Goal: Task Accomplishment & Management: Use online tool/utility

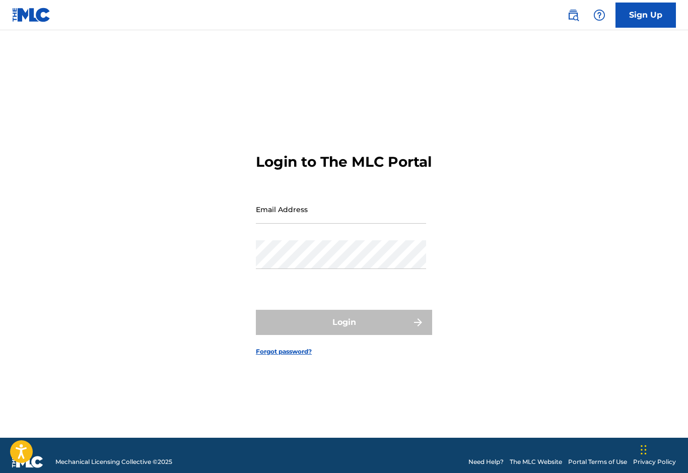
click at [306, 224] on input "Email Address" at bounding box center [341, 209] width 170 height 29
type input "[EMAIL_ADDRESS][DOMAIN_NAME]"
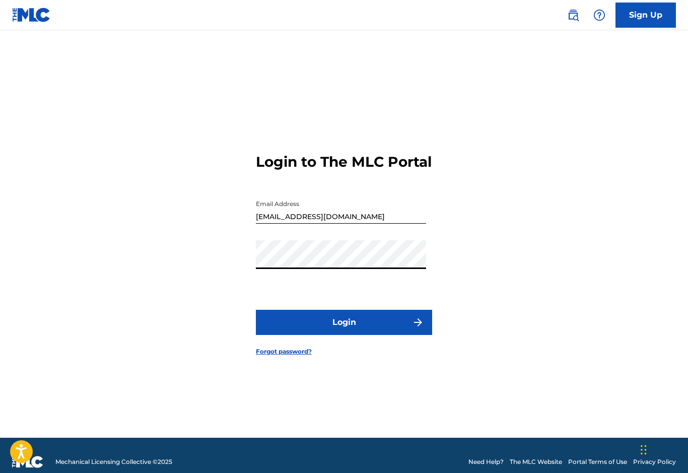
click at [344, 335] on button "Login" at bounding box center [344, 322] width 176 height 25
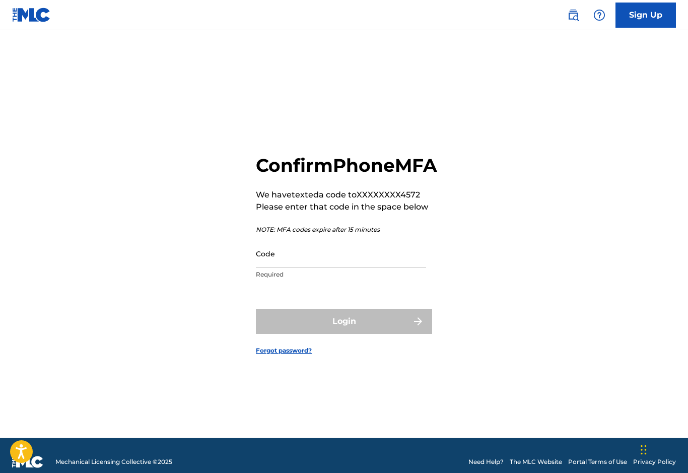
click at [260, 268] on input "Code" at bounding box center [341, 253] width 170 height 29
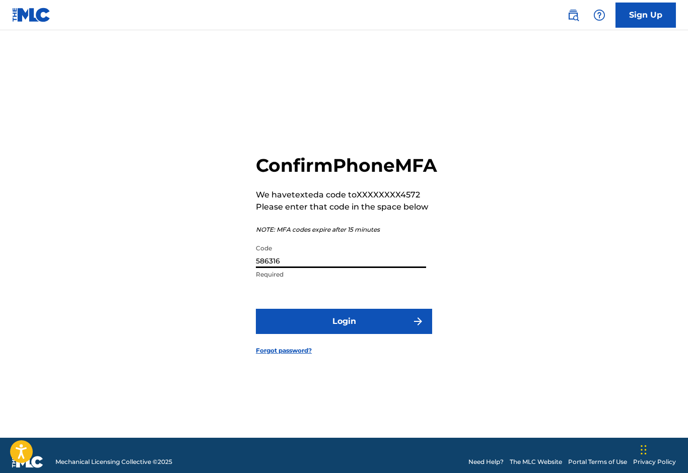
type input "586316"
click at [282, 334] on button "Login" at bounding box center [344, 321] width 176 height 25
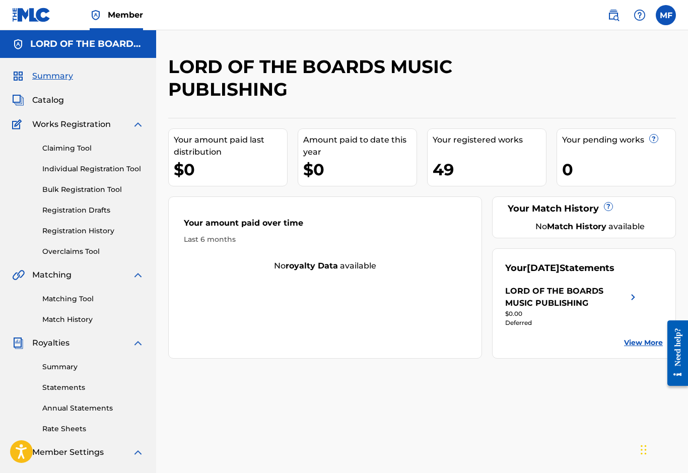
click at [625, 295] on div "LORD OF THE BOARDS MUSIC PUBLISHING" at bounding box center [566, 297] width 122 height 24
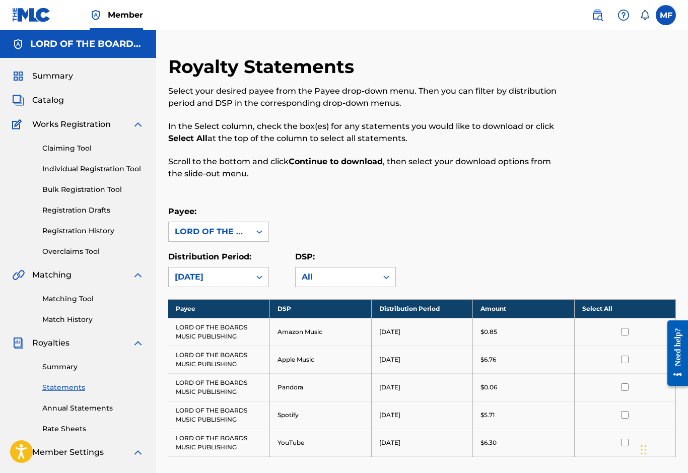
click at [41, 80] on span "Summary" at bounding box center [52, 76] width 41 height 12
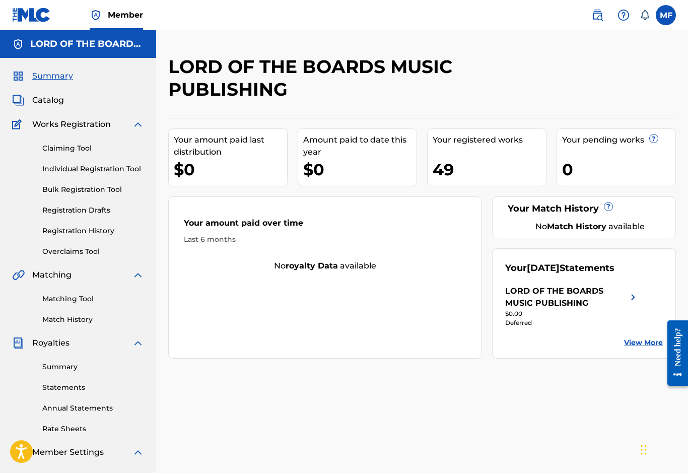
click at [42, 100] on span "Catalog" at bounding box center [48, 100] width 32 height 12
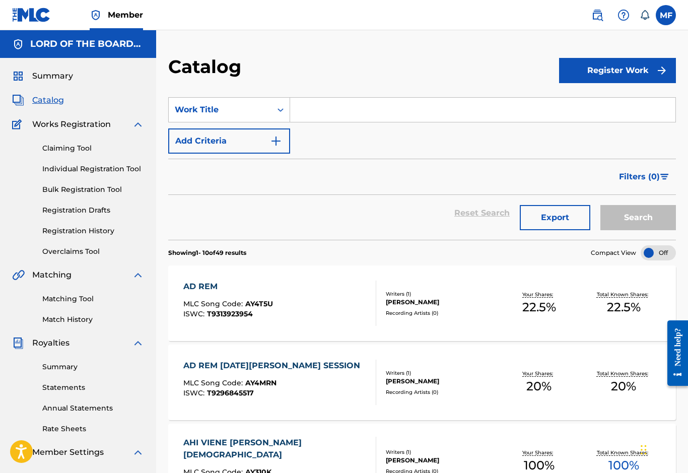
click at [305, 116] on input "Search Form" at bounding box center [483, 110] width 386 height 24
click at [310, 133] on strong "sal" at bounding box center [305, 133] width 12 height 10
type input "salvacion real"
click at [662, 203] on div "Search" at bounding box center [636, 213] width 81 height 36
click at [657, 218] on button "Search" at bounding box center [639, 217] width 76 height 25
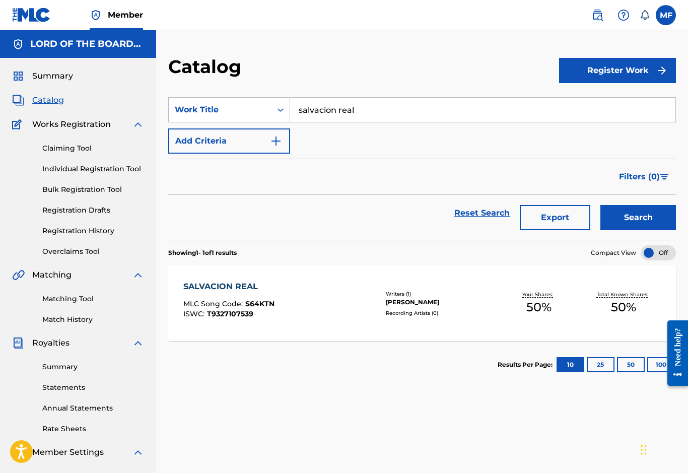
click at [43, 79] on span "Summary" at bounding box center [52, 76] width 41 height 12
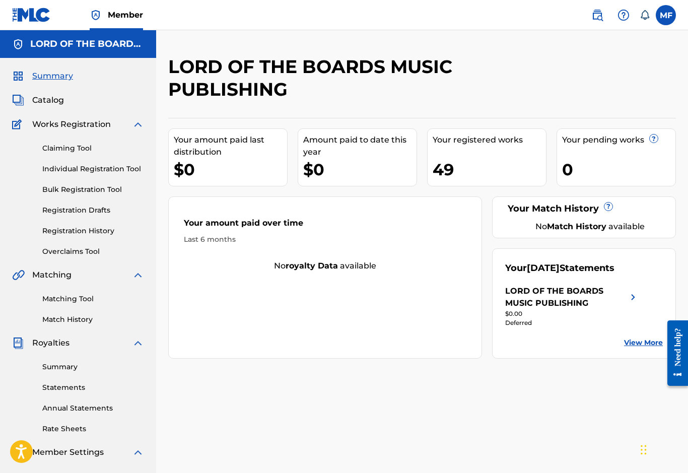
click at [62, 151] on link "Claiming Tool" at bounding box center [93, 148] width 102 height 11
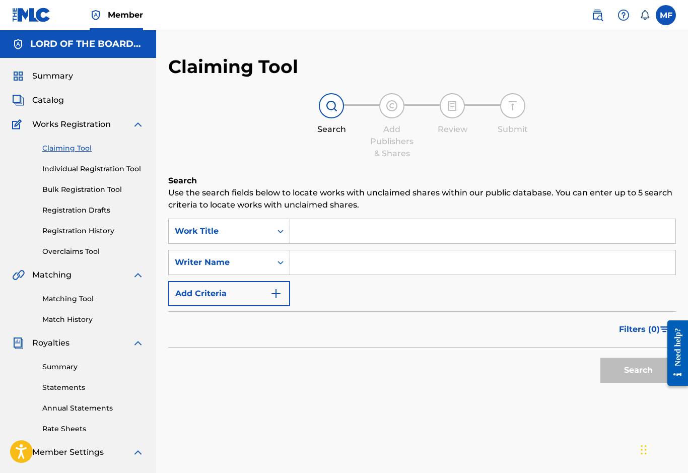
click at [298, 228] on input "Search Form" at bounding box center [483, 231] width 386 height 24
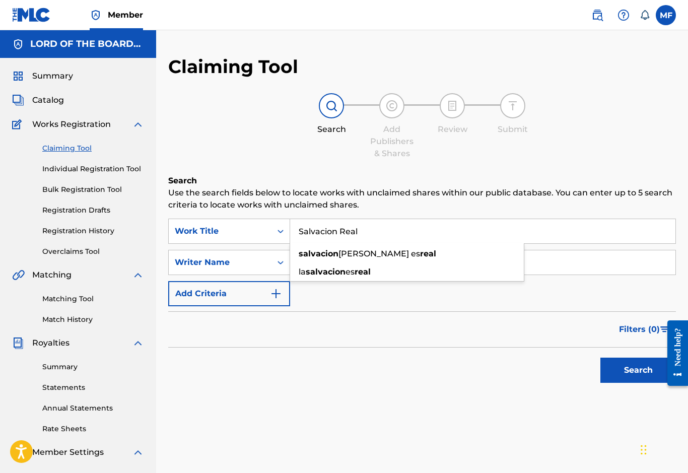
type input "Salvacion Real"
click at [639, 370] on button "Search" at bounding box center [639, 370] width 76 height 25
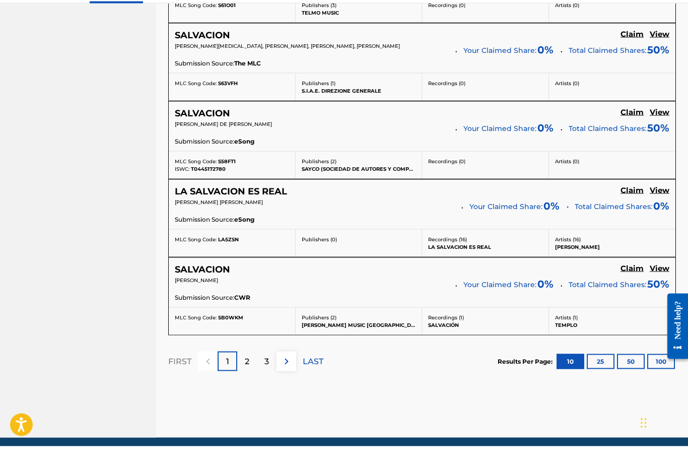
scroll to position [818, 0]
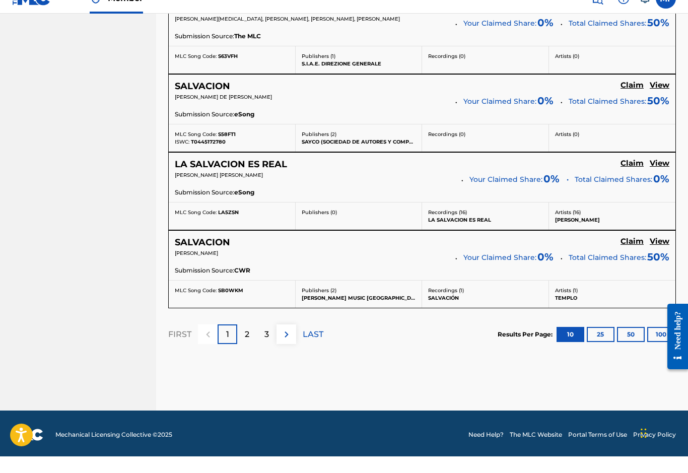
click at [248, 345] on p "2" at bounding box center [247, 351] width 5 height 12
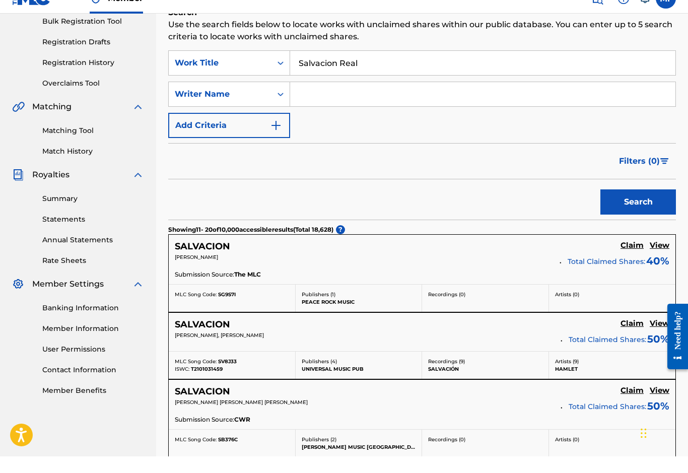
scroll to position [168, 0]
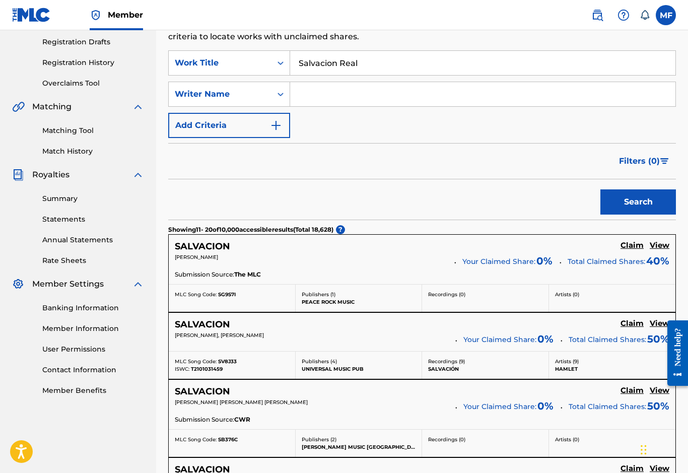
click at [188, 261] on div "[PERSON_NAME]" at bounding box center [311, 260] width 273 height 14
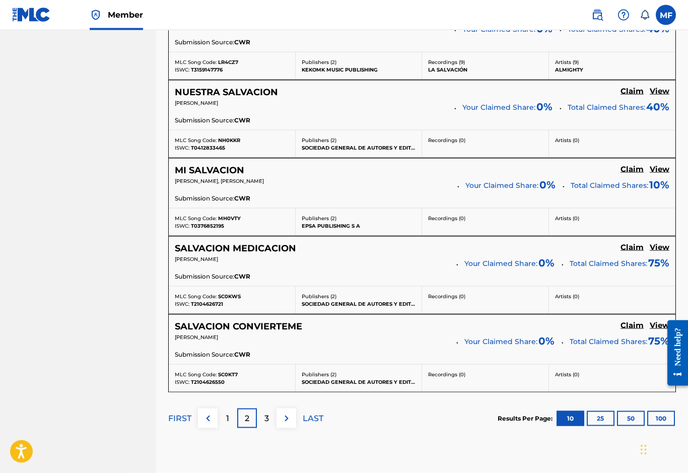
click at [267, 418] on p "3" at bounding box center [267, 419] width 5 height 12
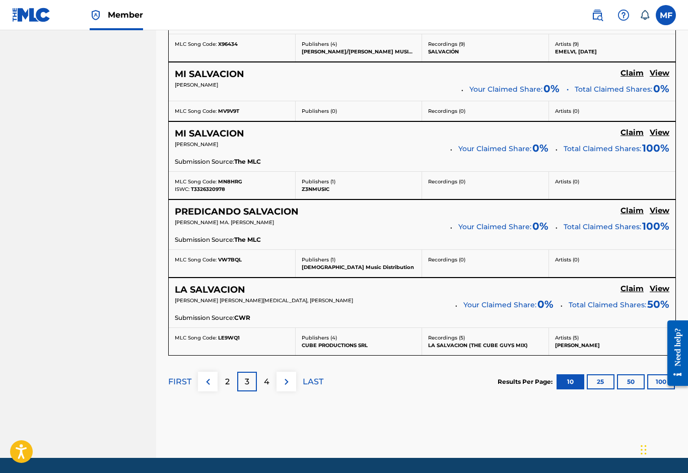
scroll to position [768, 0]
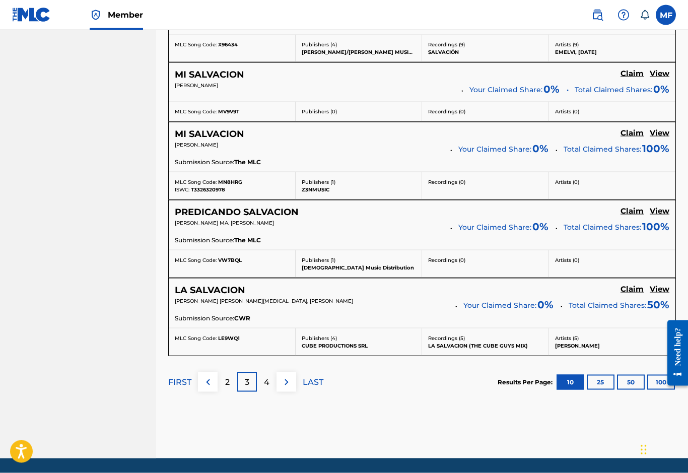
click at [268, 380] on p "4" at bounding box center [267, 382] width 6 height 12
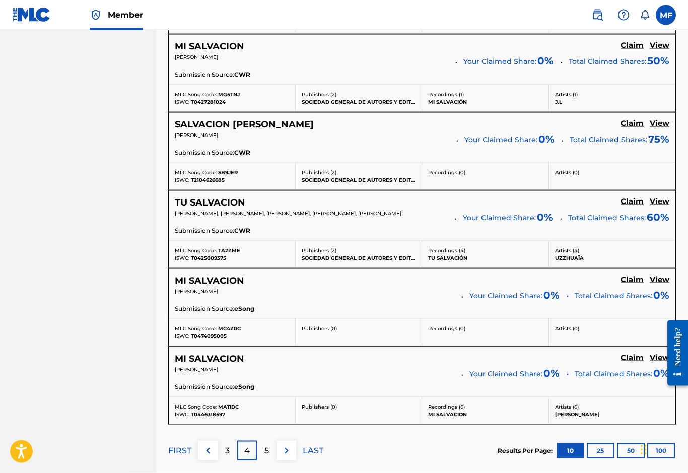
scroll to position [749, 0]
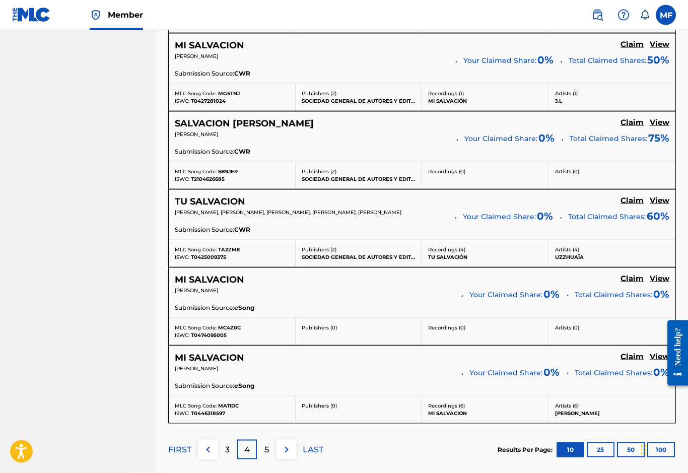
click at [265, 450] on p "5" at bounding box center [267, 450] width 5 height 12
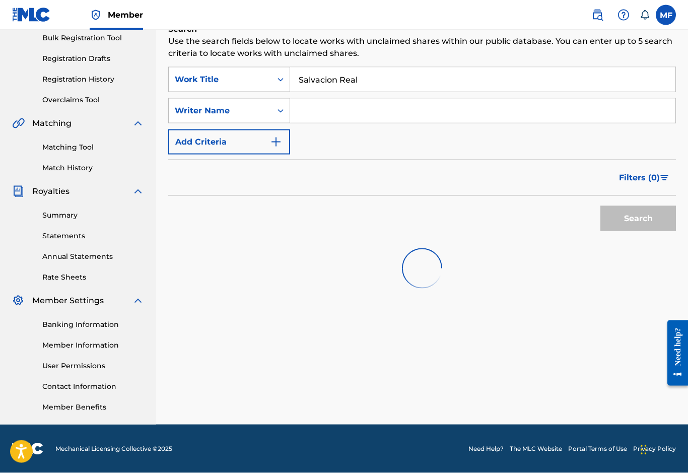
scroll to position [134, 0]
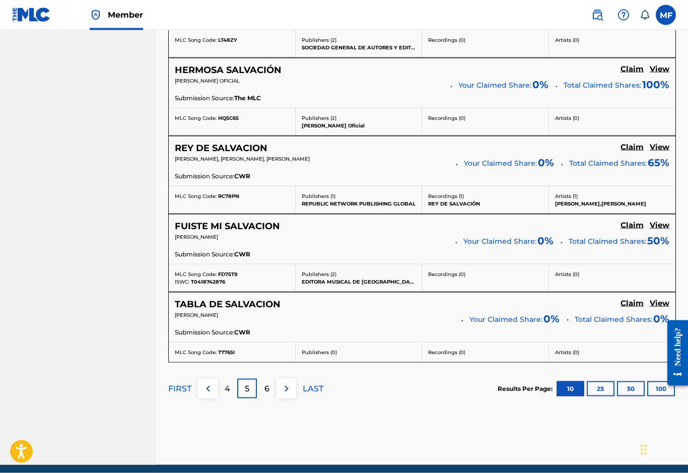
click at [261, 390] on div "6" at bounding box center [267, 389] width 20 height 20
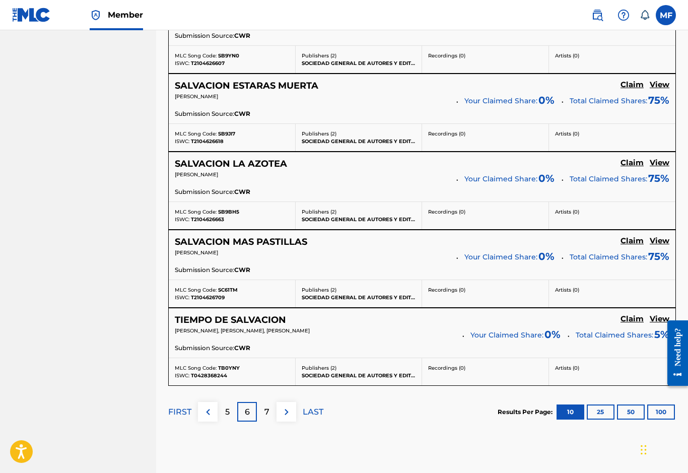
scroll to position [823, 0]
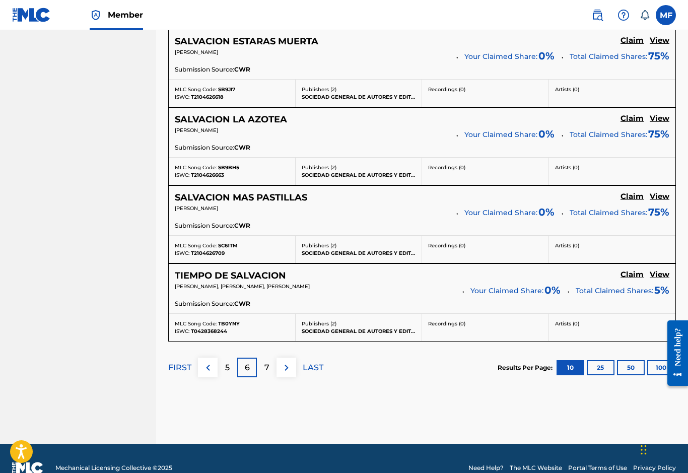
click at [265, 374] on div "7" at bounding box center [267, 368] width 20 height 20
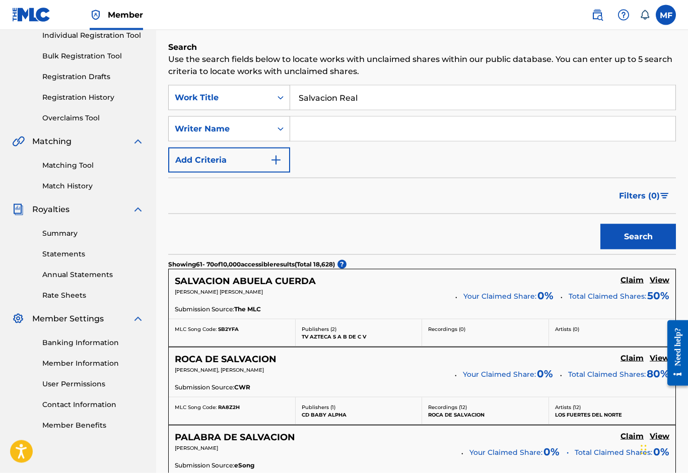
scroll to position [0, 0]
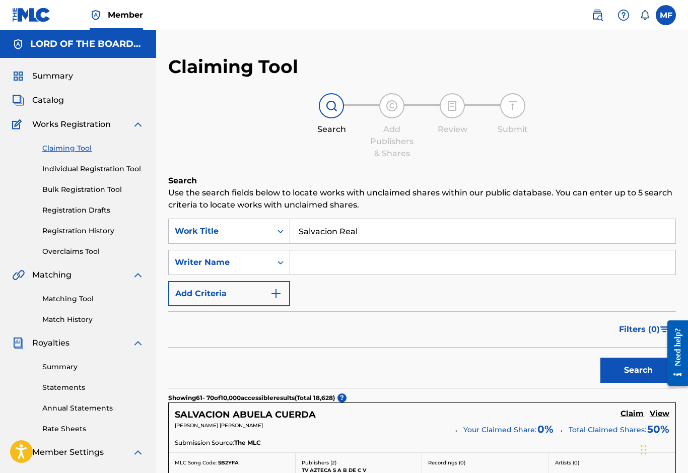
click at [311, 264] on input "Search Form" at bounding box center [483, 262] width 386 height 24
click at [629, 375] on button "Search" at bounding box center [639, 370] width 76 height 25
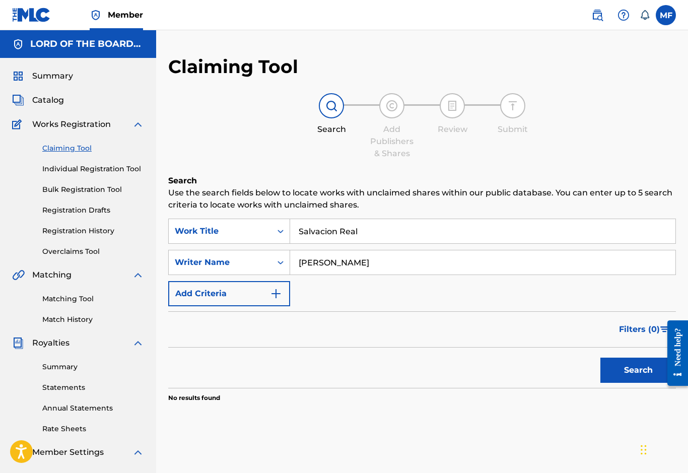
click at [330, 265] on input "[PERSON_NAME]" at bounding box center [483, 262] width 386 height 24
click at [624, 380] on button "Search" at bounding box center [639, 370] width 76 height 25
click at [371, 269] on input "[PERSON_NAME]" at bounding box center [483, 262] width 386 height 24
type input "S"
click at [357, 242] on input "Salvacion Real" at bounding box center [483, 231] width 386 height 24
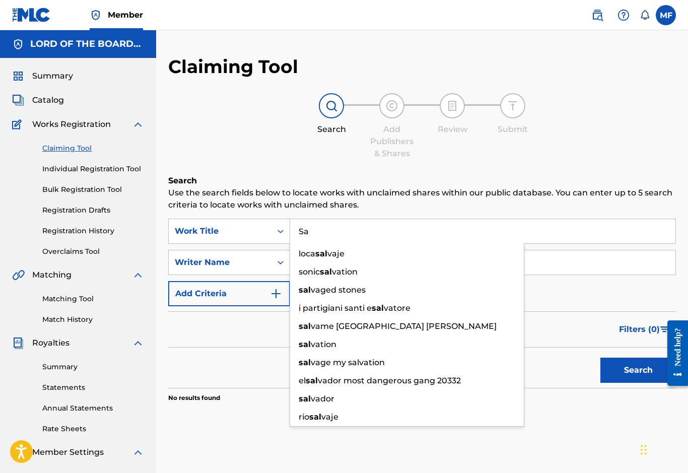
type input "S"
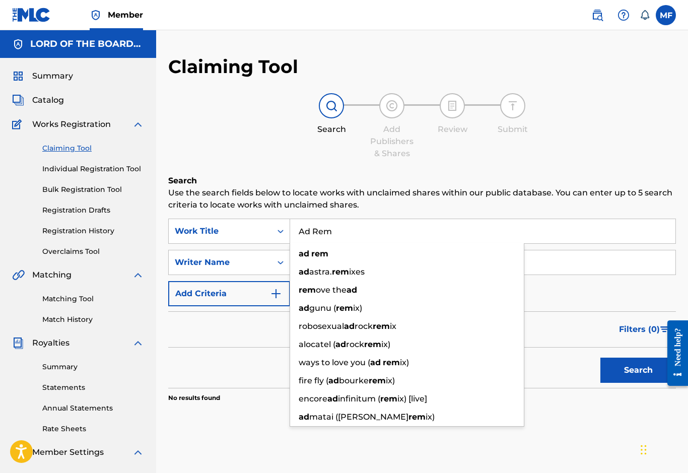
type input "Ad Rem"
click at [630, 371] on button "Search" at bounding box center [639, 370] width 76 height 25
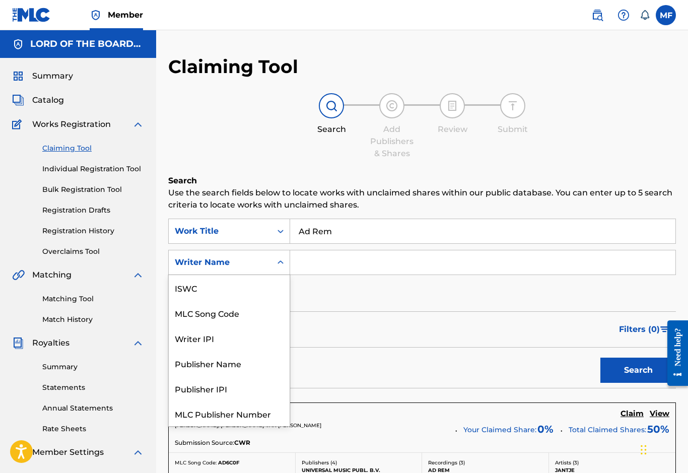
scroll to position [25, 0]
click at [321, 233] on input "Ad Rem" at bounding box center [483, 231] width 386 height 24
click at [323, 265] on input "Search Form" at bounding box center [483, 262] width 386 height 24
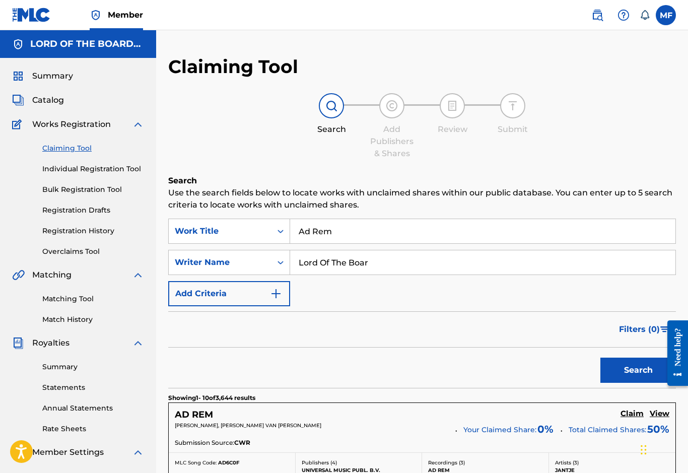
type input "Lord Of The Boar"
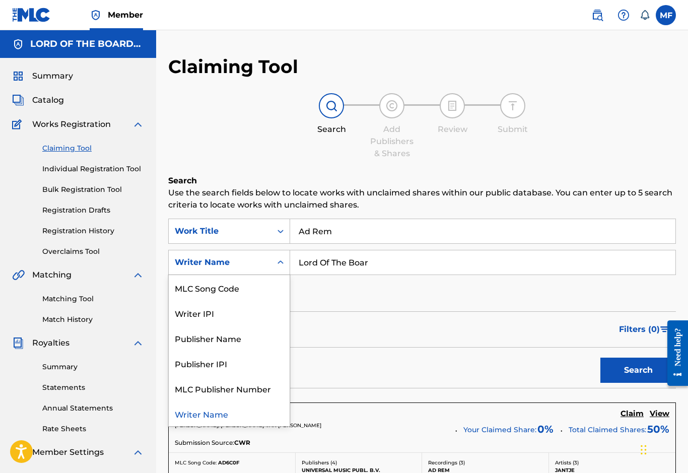
click at [184, 342] on div "Publisher Name" at bounding box center [229, 338] width 121 height 25
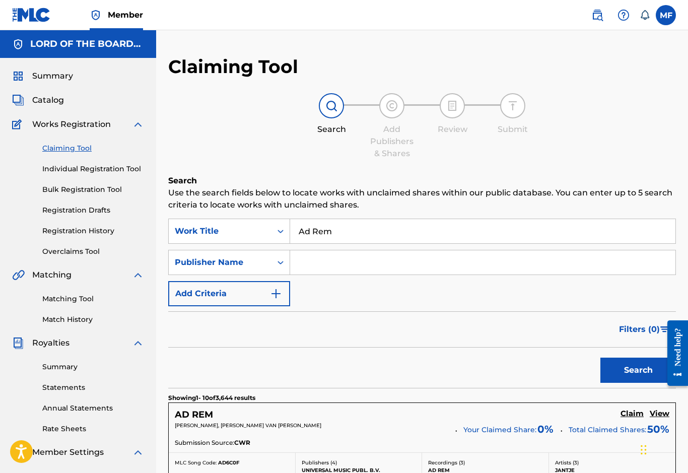
click at [311, 266] on input "Search Form" at bounding box center [483, 262] width 386 height 24
click at [625, 368] on button "Search" at bounding box center [639, 370] width 76 height 25
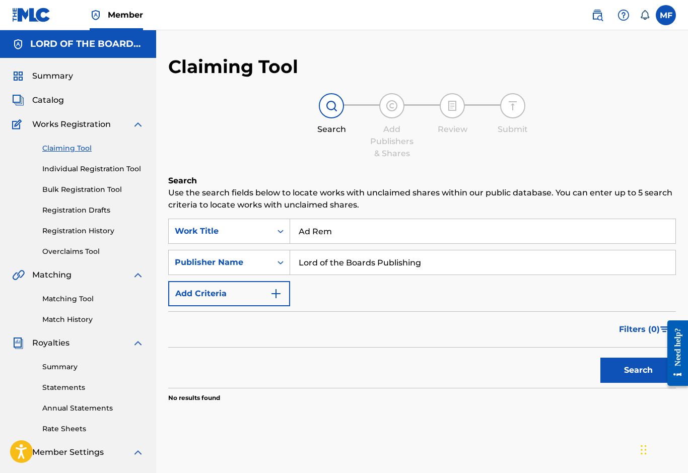
click at [421, 264] on input "Lord of the Boards Publishing" at bounding box center [483, 262] width 386 height 24
click at [639, 370] on button "Search" at bounding box center [639, 370] width 76 height 25
type input "L"
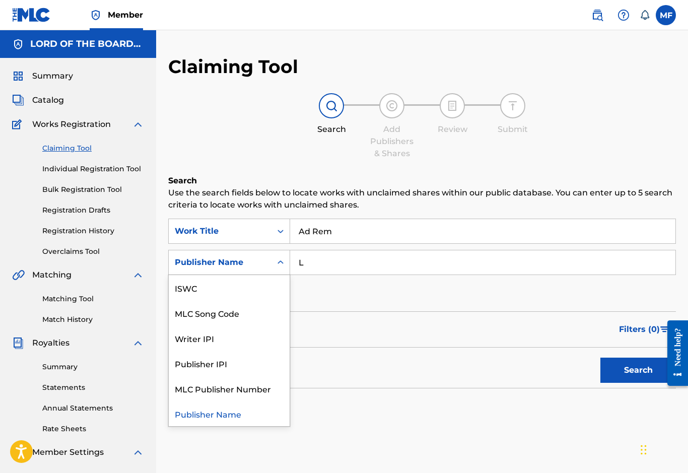
click at [311, 265] on input "L" at bounding box center [483, 262] width 386 height 24
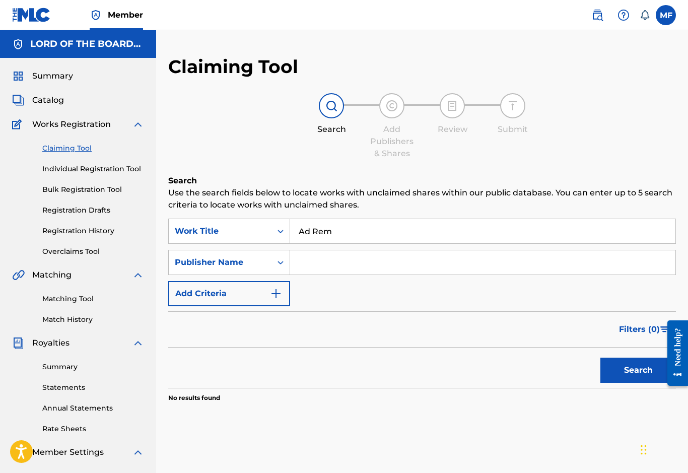
click at [326, 424] on div "Search Use the search fields below to locate works with unclaimed shares within…" at bounding box center [422, 314] width 508 height 278
click at [333, 227] on input "Ad Rem" at bounding box center [483, 231] width 386 height 24
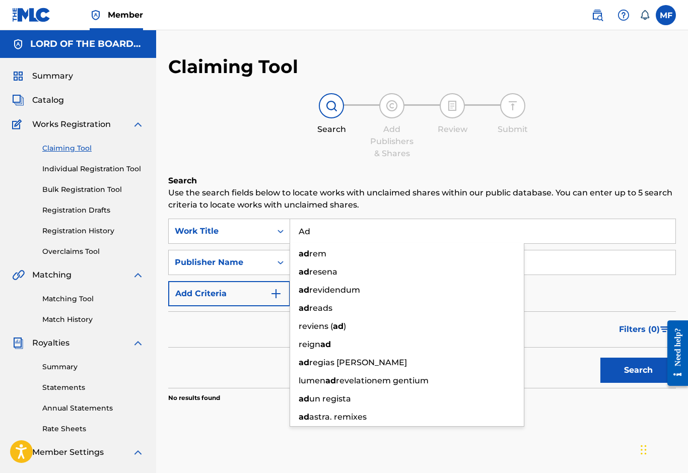
type input "A"
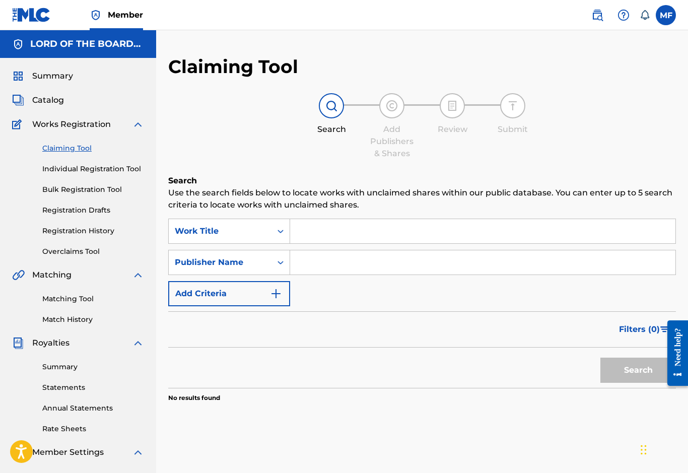
click at [195, 422] on div "Search Use the search fields below to locate works with unclaimed shares within…" at bounding box center [422, 314] width 508 height 278
click at [36, 75] on span "Summary" at bounding box center [52, 76] width 41 height 12
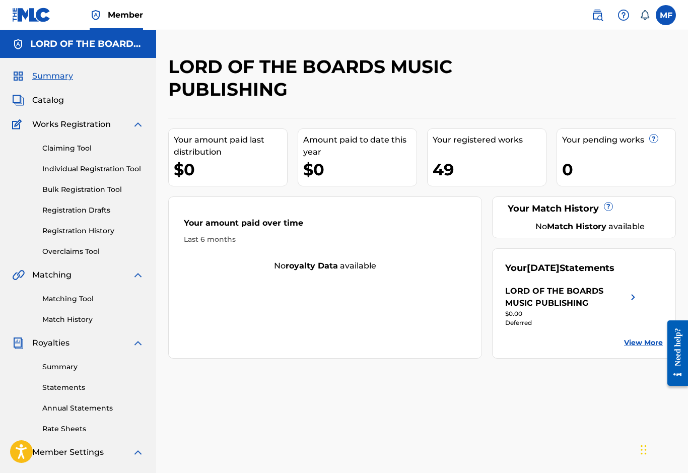
click at [36, 99] on span "Catalog" at bounding box center [48, 100] width 32 height 12
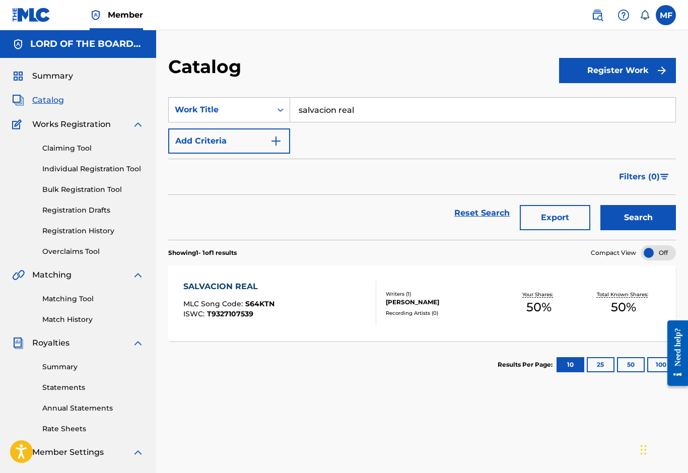
click at [350, 109] on input "salvacion real" at bounding box center [483, 110] width 386 height 24
type input "s"
click at [52, 151] on link "Claiming Tool" at bounding box center [93, 148] width 102 height 11
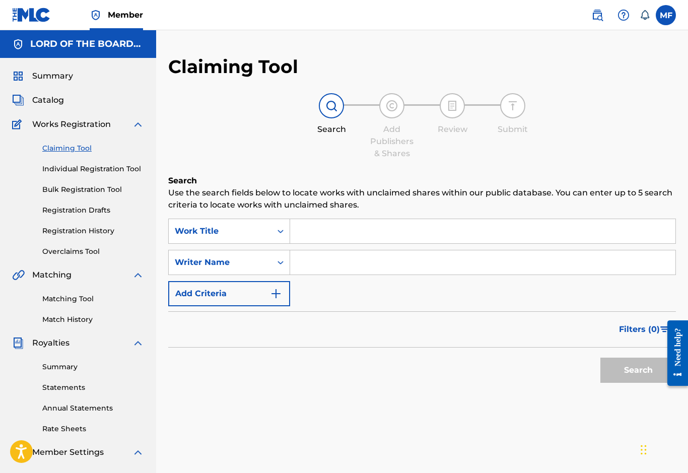
click at [41, 103] on span "Catalog" at bounding box center [48, 100] width 32 height 12
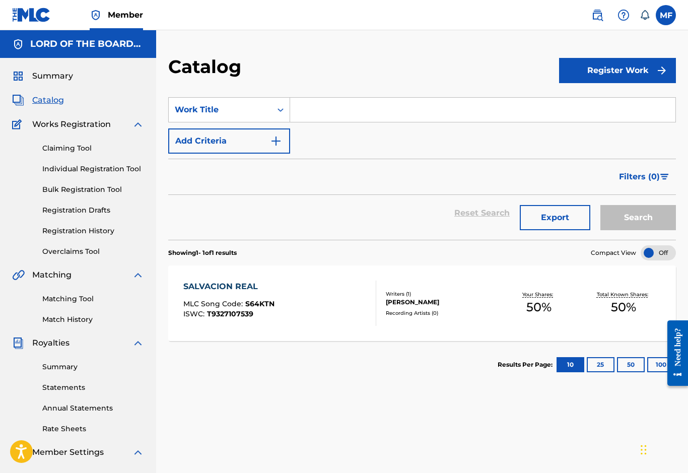
click at [45, 77] on span "Summary" at bounding box center [52, 76] width 41 height 12
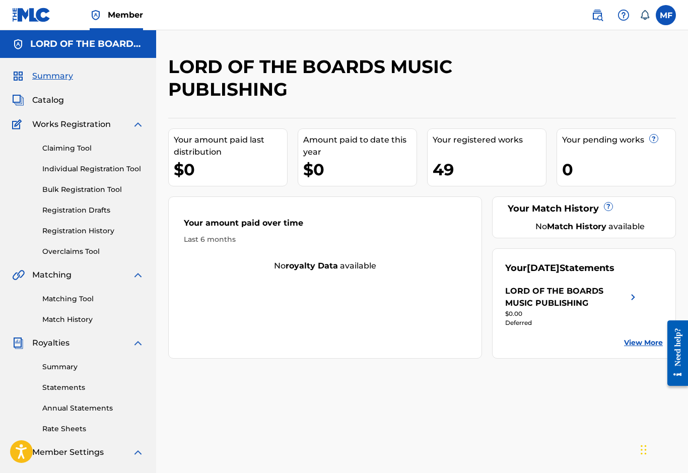
click at [46, 102] on span "Catalog" at bounding box center [48, 100] width 32 height 12
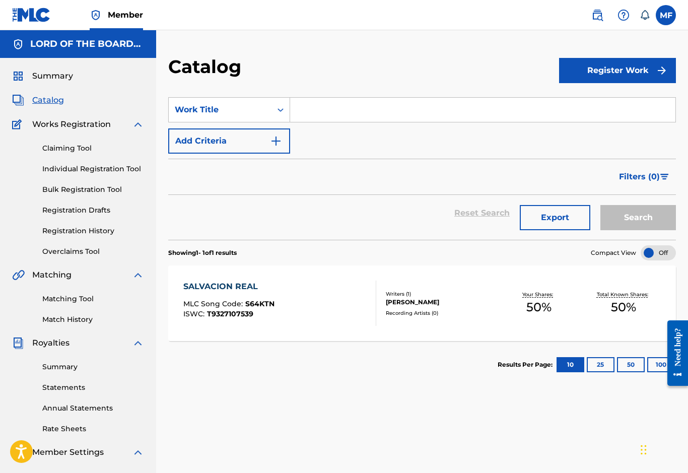
click at [60, 369] on link "Summary" at bounding box center [93, 367] width 102 height 11
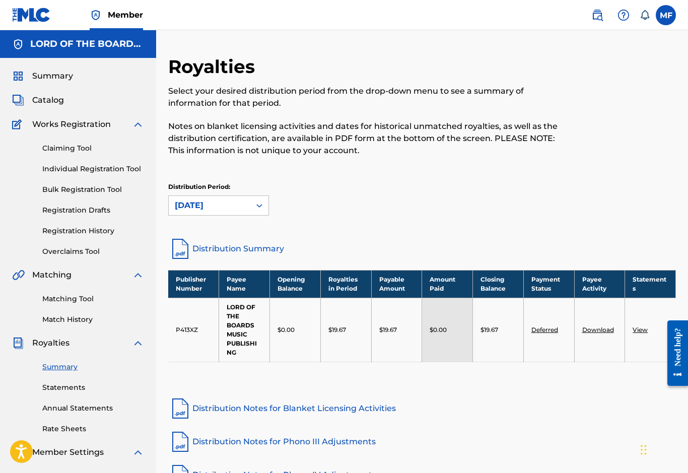
click at [54, 232] on link "Registration History" at bounding box center [93, 231] width 102 height 11
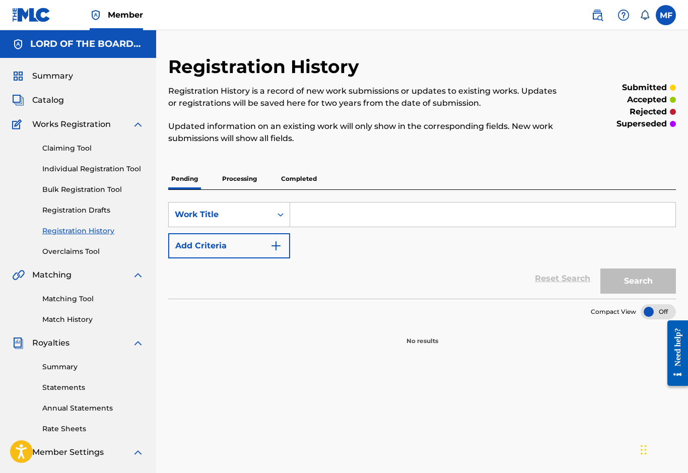
click at [241, 176] on p "Processing" at bounding box center [239, 178] width 41 height 21
click at [288, 181] on p "Completed" at bounding box center [299, 178] width 42 height 21
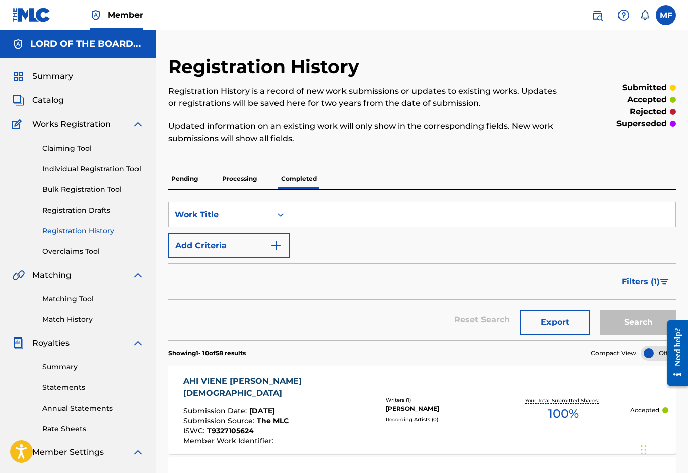
click at [38, 100] on span "Catalog" at bounding box center [48, 100] width 32 height 12
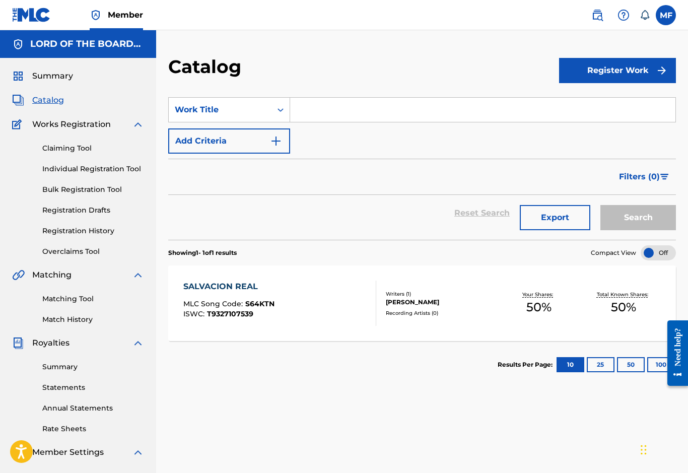
click at [46, 82] on span "Summary" at bounding box center [52, 76] width 41 height 12
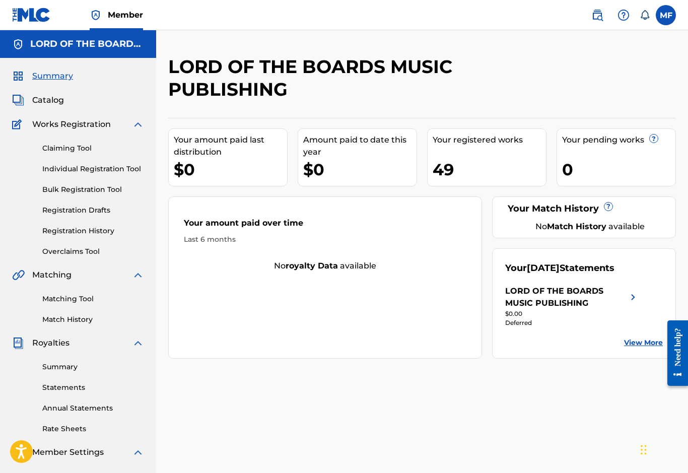
click at [439, 157] on div "Your registered works 49" at bounding box center [486, 158] width 119 height 58
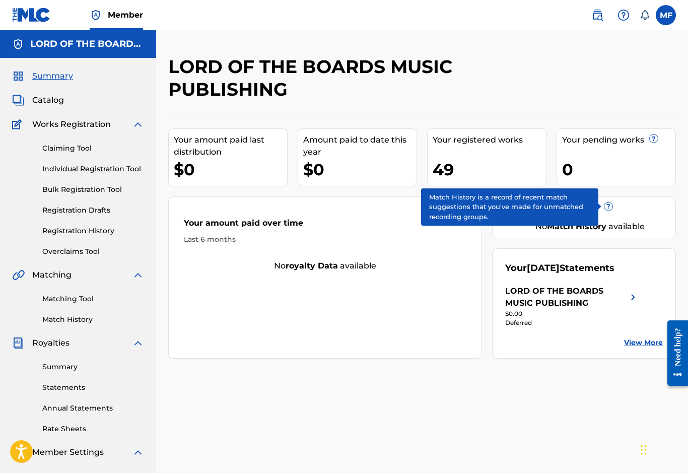
click at [609, 211] on span "?" at bounding box center [609, 207] width 8 height 8
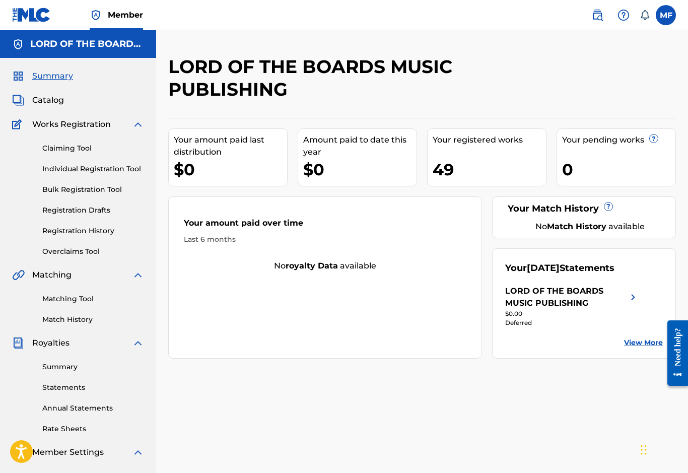
click at [353, 409] on div "LORD OF THE BOARDS MUSIC PUBLISHING Your amount paid last distribution $0 Amoun…" at bounding box center [422, 315] width 532 height 521
click at [634, 347] on link "View More" at bounding box center [643, 343] width 39 height 11
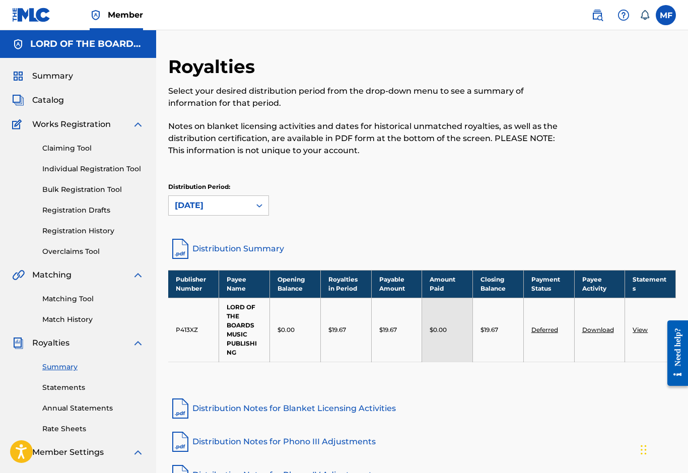
click at [52, 366] on link "Summary" at bounding box center [93, 367] width 102 height 11
click at [52, 370] on link "Summary" at bounding box center [93, 367] width 102 height 11
click at [49, 344] on span "Royalties" at bounding box center [50, 343] width 37 height 12
click at [53, 388] on link "Statements" at bounding box center [93, 388] width 102 height 11
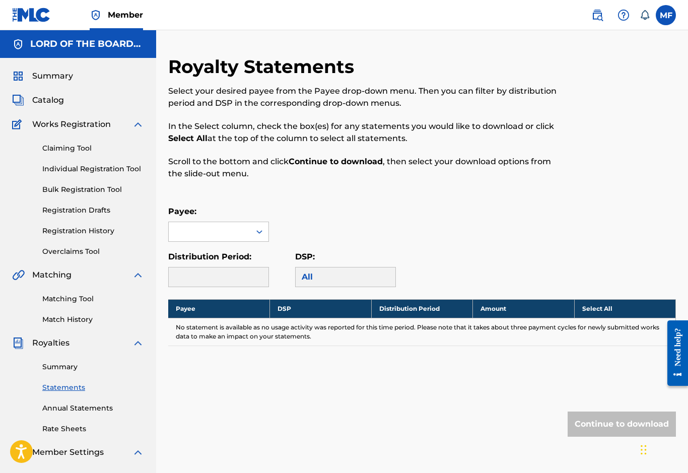
click at [51, 367] on link "Summary" at bounding box center [93, 367] width 102 height 11
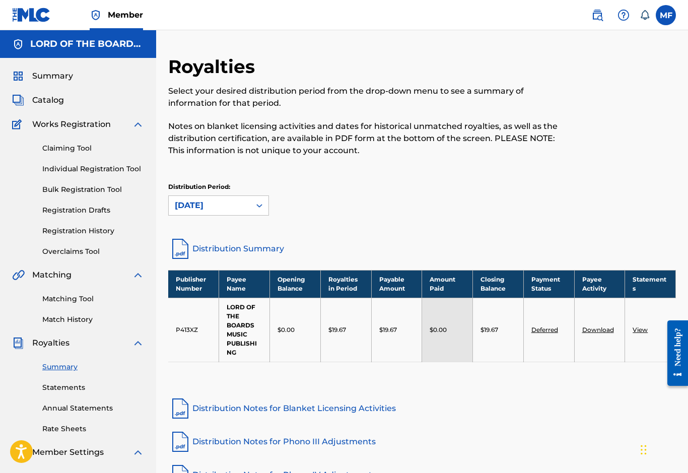
click at [38, 75] on span "Summary" at bounding box center [52, 76] width 41 height 12
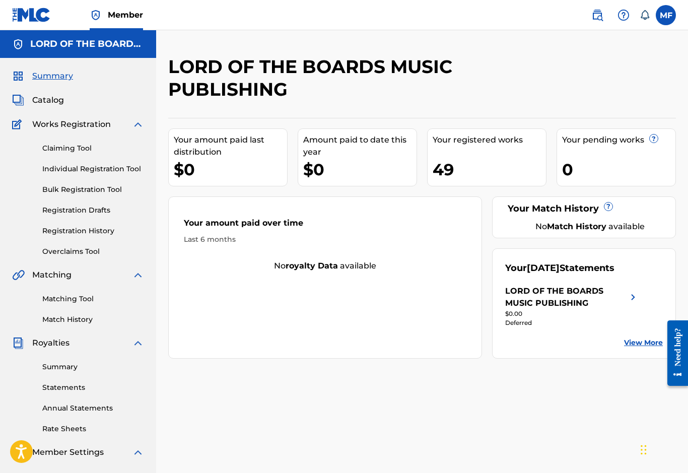
click at [55, 151] on link "Claiming Tool" at bounding box center [93, 148] width 102 height 11
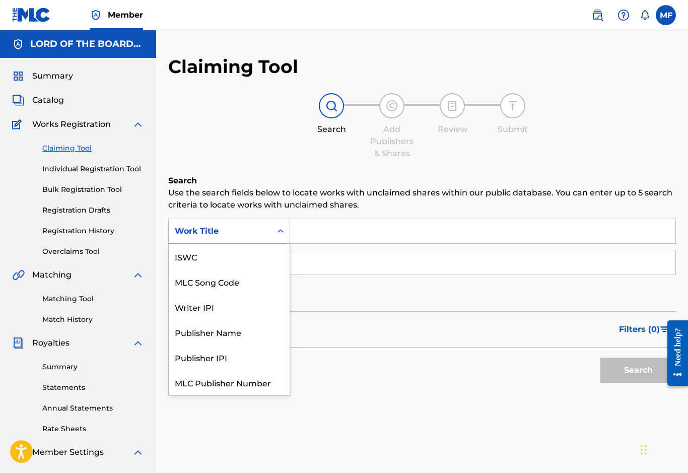
scroll to position [25, 0]
click at [183, 310] on div "Publisher Name" at bounding box center [229, 306] width 121 height 25
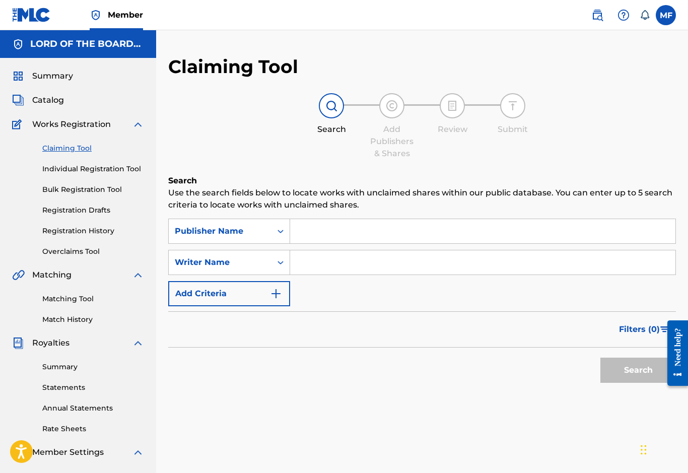
click at [308, 227] on input "Search Form" at bounding box center [483, 231] width 386 height 24
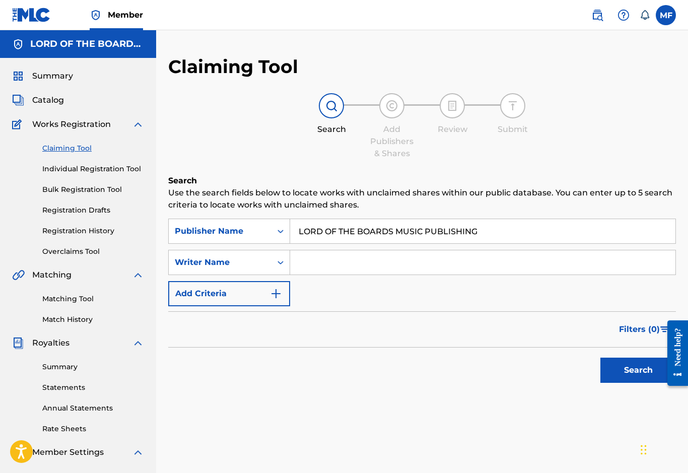
click at [491, 391] on div "Search Use the search fields below to locate works with unclaimed shares within…" at bounding box center [422, 307] width 508 height 264
click at [624, 370] on button "Search" at bounding box center [639, 370] width 76 height 25
click at [476, 229] on input "LORD OF THE BOARDS MUSIC PUBLISHING" at bounding box center [483, 231] width 386 height 24
type input "L"
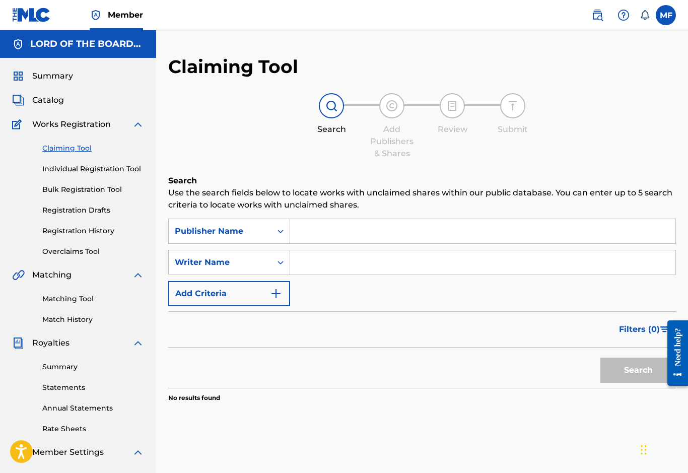
click at [55, 233] on link "Registration History" at bounding box center [93, 231] width 102 height 11
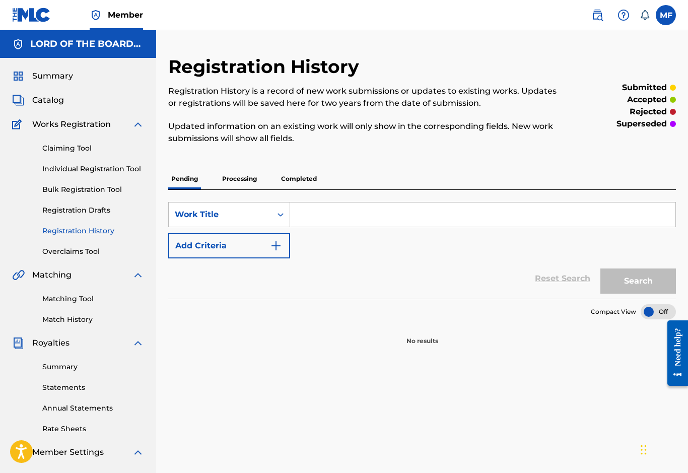
click at [234, 175] on p "Processing" at bounding box center [239, 178] width 41 height 21
click at [290, 180] on p "Completed" at bounding box center [299, 178] width 42 height 21
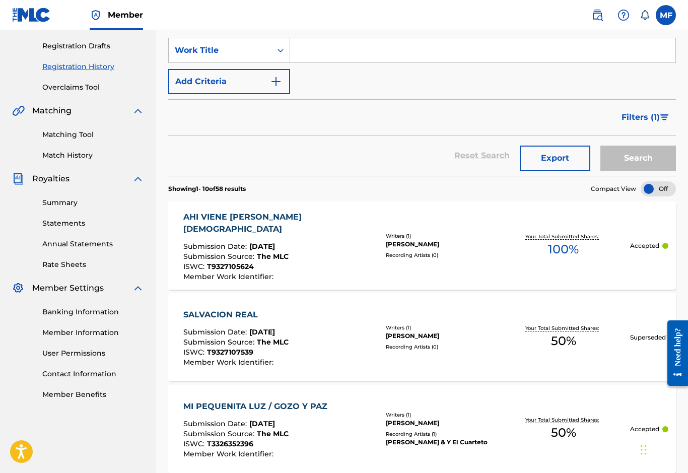
scroll to position [143, 0]
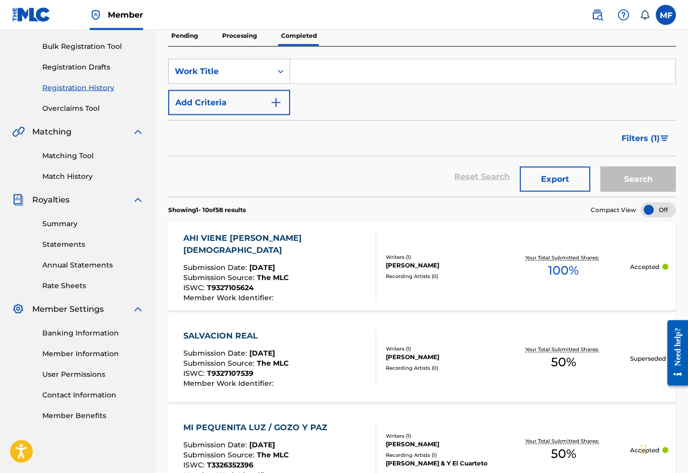
click at [205, 248] on div "AHI VIENE [PERSON_NAME][DEMOGRAPHIC_DATA]" at bounding box center [275, 244] width 184 height 24
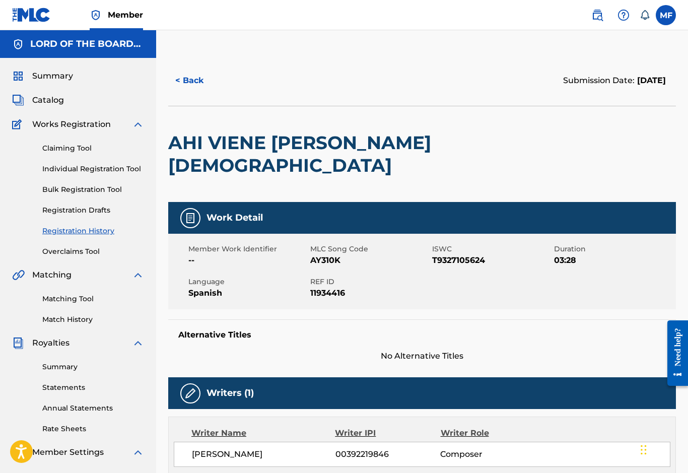
click at [190, 91] on button "< Back" at bounding box center [198, 80] width 60 height 25
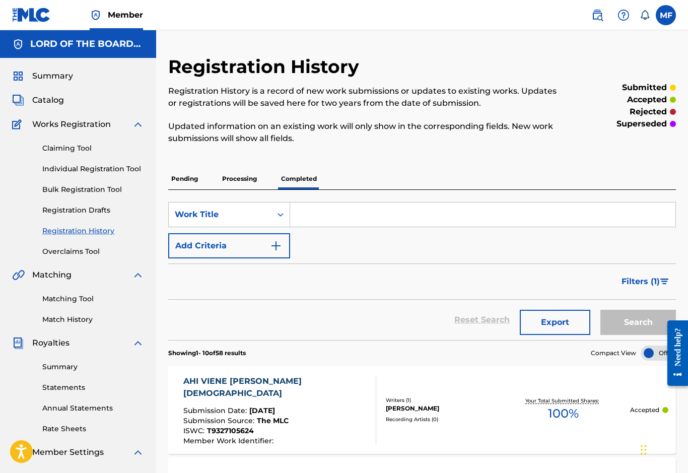
click at [38, 103] on span "Catalog" at bounding box center [48, 100] width 32 height 12
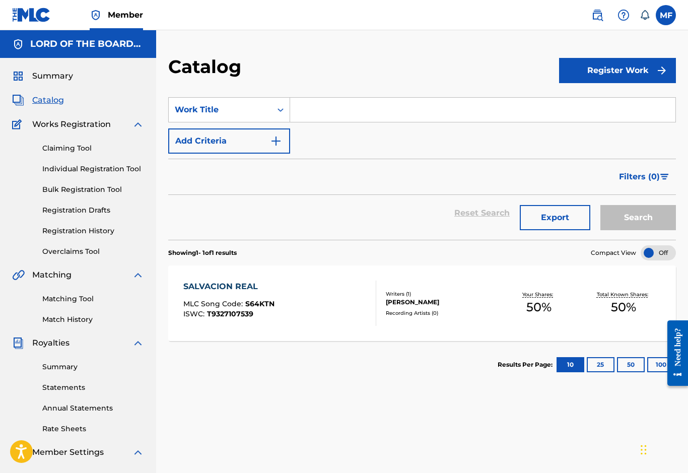
click at [43, 75] on span "Summary" at bounding box center [52, 76] width 41 height 12
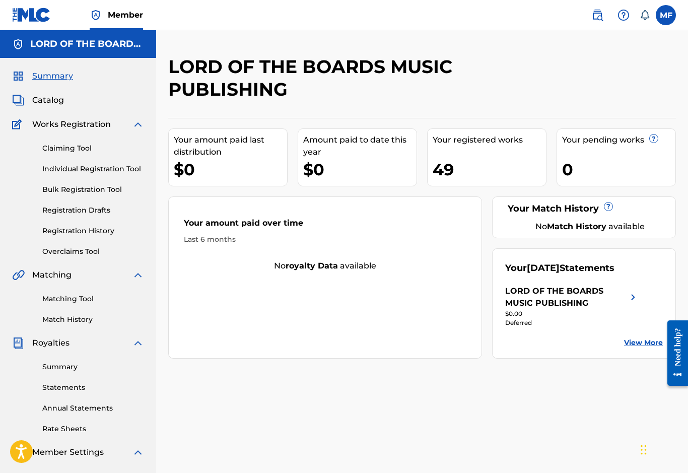
click at [49, 153] on link "Claiming Tool" at bounding box center [93, 148] width 102 height 11
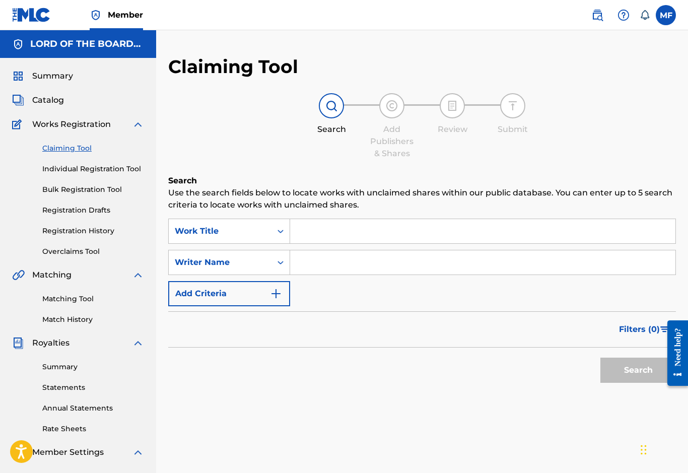
click at [51, 234] on link "Registration History" at bounding box center [93, 231] width 102 height 11
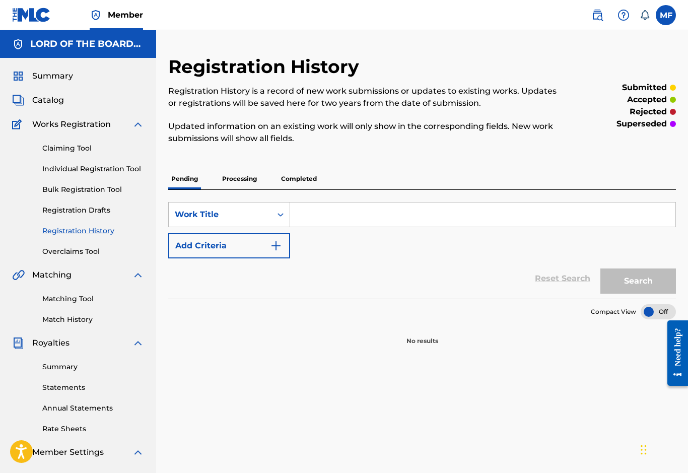
click at [292, 181] on p "Completed" at bounding box center [299, 178] width 42 height 21
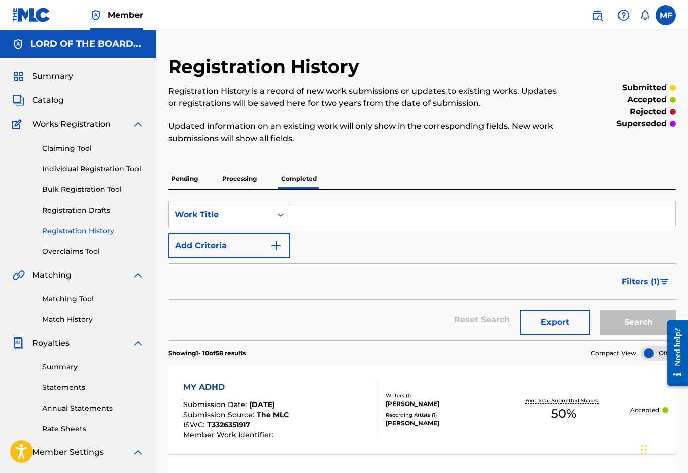
click at [234, 181] on p "Processing" at bounding box center [239, 178] width 41 height 21
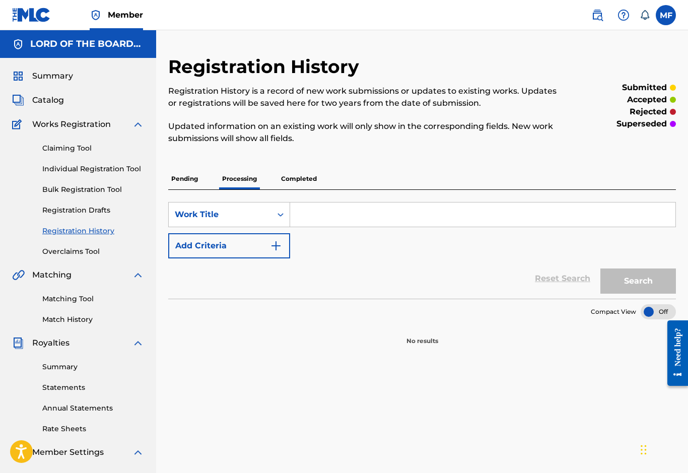
click at [286, 183] on p "Completed" at bounding box center [299, 178] width 42 height 21
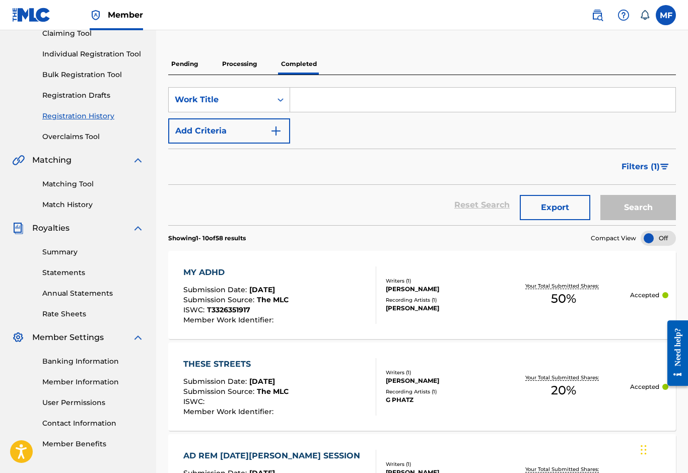
scroll to position [114, 0]
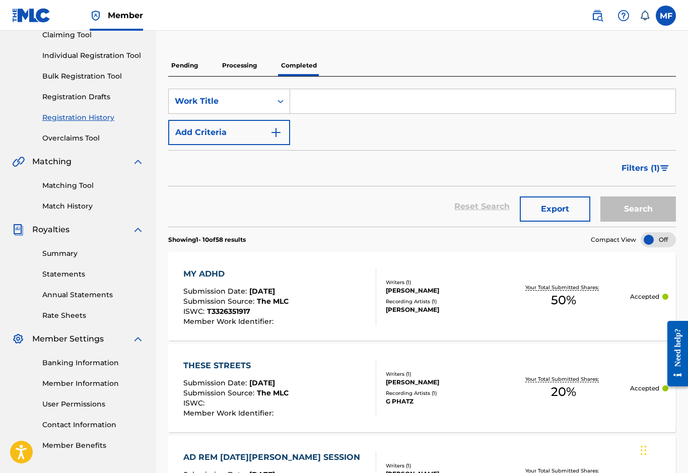
click at [202, 276] on div "MY ADHD" at bounding box center [235, 274] width 105 height 12
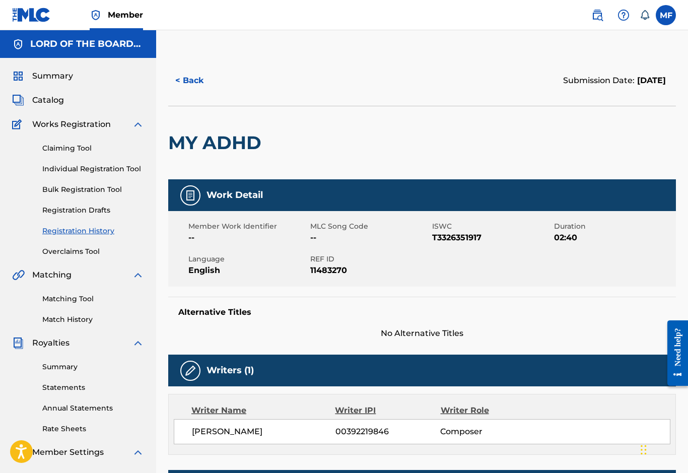
click at [184, 84] on button "< Back" at bounding box center [198, 80] width 60 height 25
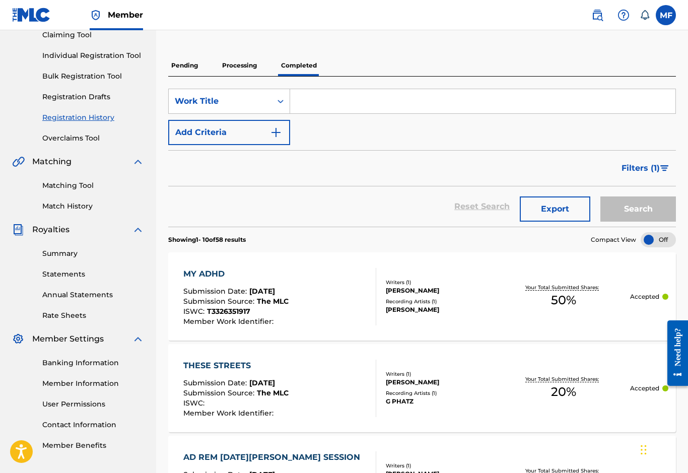
click at [56, 251] on link "Summary" at bounding box center [93, 253] width 102 height 11
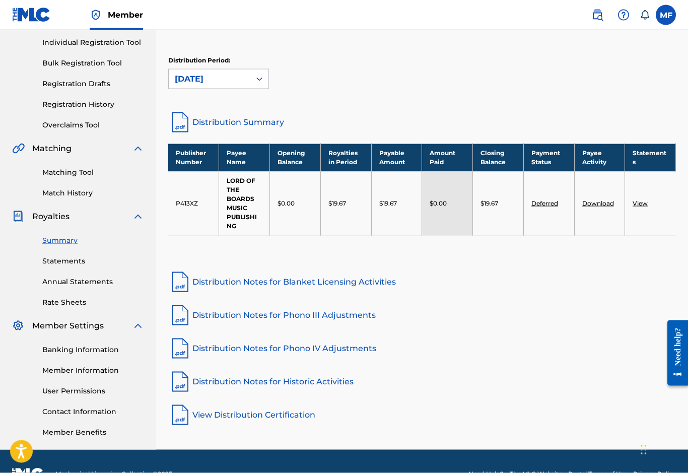
scroll to position [134, 0]
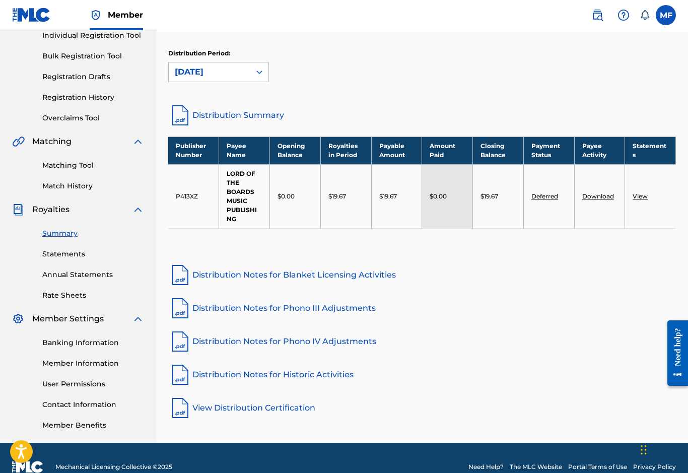
click at [52, 346] on link "Banking Information" at bounding box center [93, 343] width 102 height 11
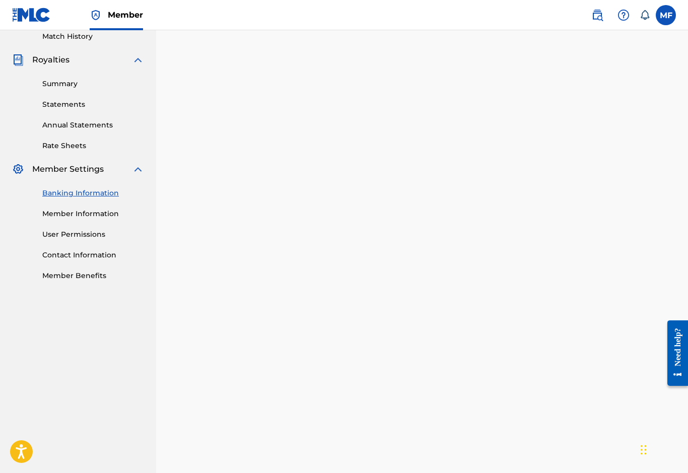
scroll to position [279, 0]
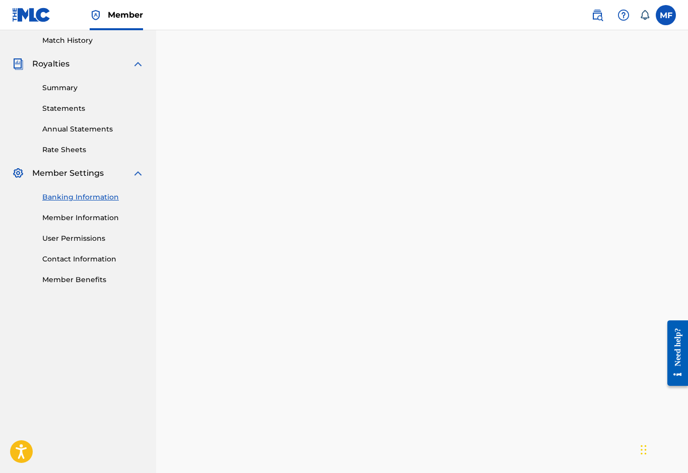
click at [52, 222] on link "Member Information" at bounding box center [93, 218] width 102 height 11
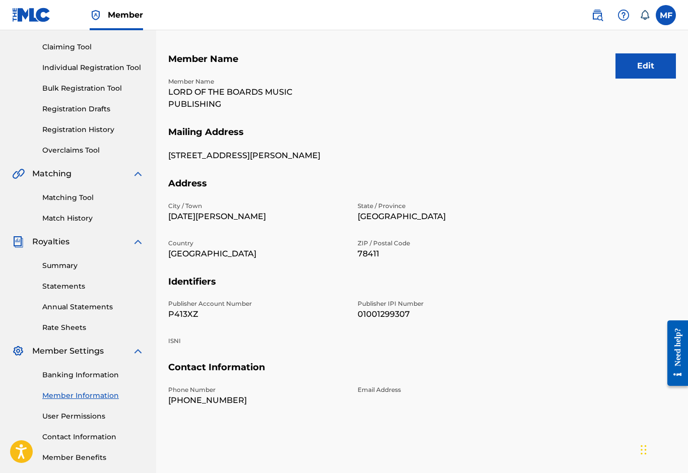
scroll to position [45, 0]
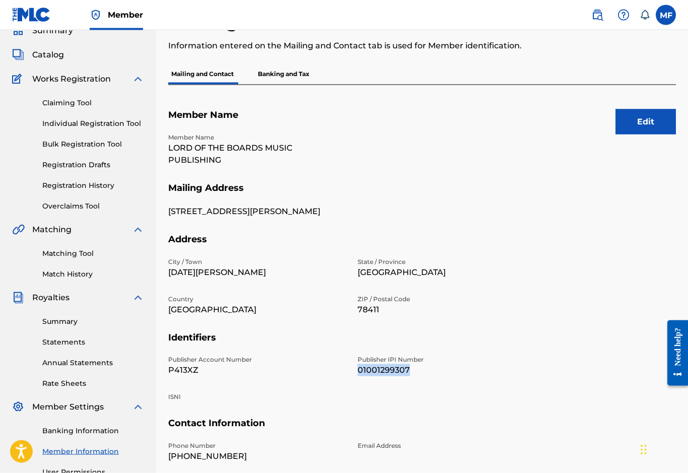
click at [264, 285] on div "City / Town [DATE][GEOGRAPHIC_DATA][PERSON_NAME] / Province [GEOGRAPHIC_DATA] C…" at bounding box center [351, 295] width 367 height 75
click at [49, 106] on link "Claiming Tool" at bounding box center [93, 103] width 102 height 11
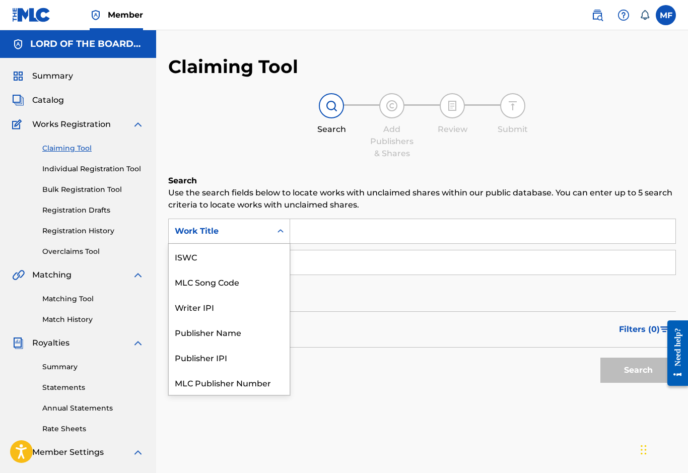
scroll to position [25, 0]
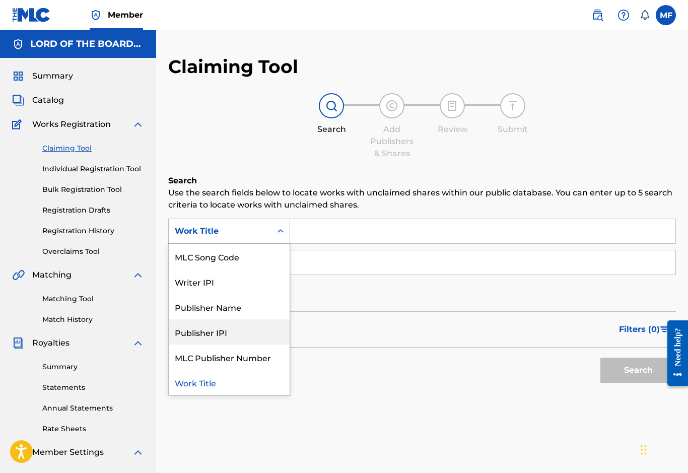
click at [189, 338] on div "Publisher IPI" at bounding box center [229, 332] width 121 height 25
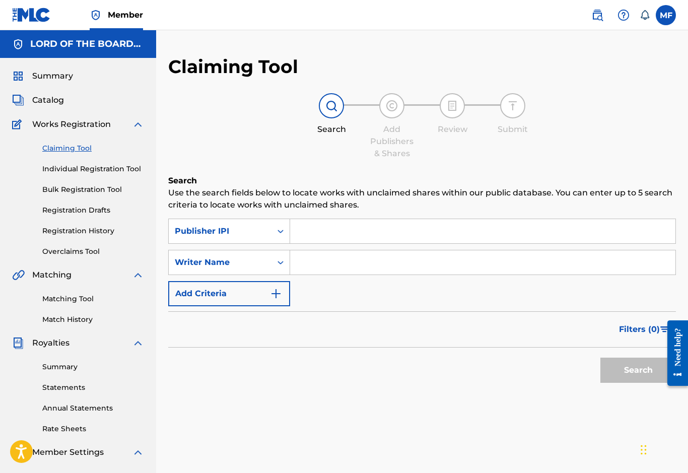
click at [307, 226] on input "Search Form" at bounding box center [483, 231] width 386 height 24
click at [302, 229] on input "Search Form" at bounding box center [483, 231] width 386 height 24
paste input "01001299307"
click at [625, 374] on button "Search" at bounding box center [639, 370] width 76 height 25
click at [346, 229] on input "01001299307" at bounding box center [483, 231] width 386 height 24
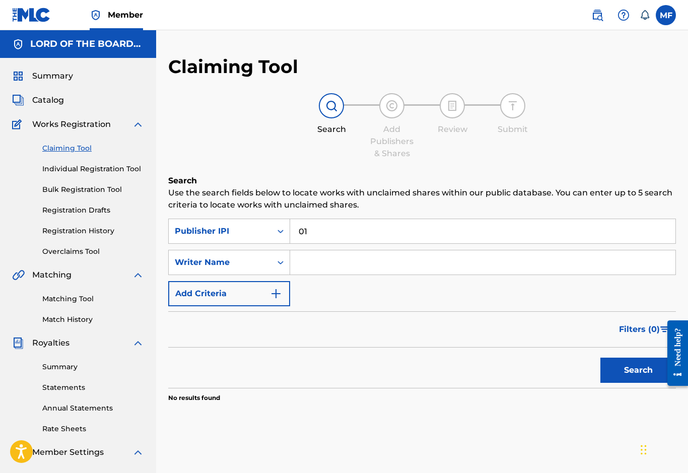
type input "0"
click at [51, 323] on link "Match History" at bounding box center [93, 319] width 102 height 11
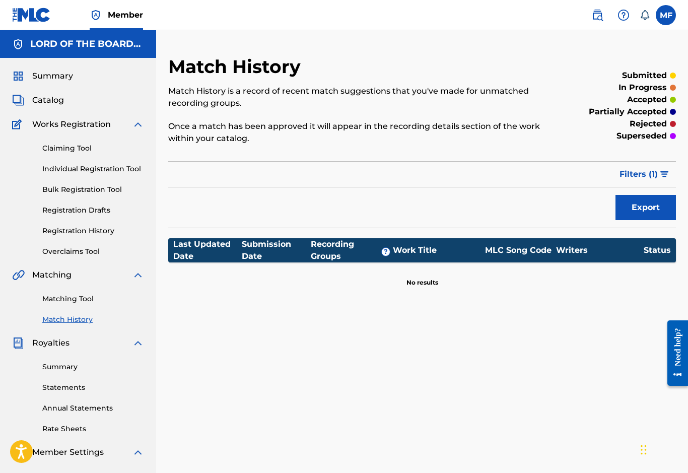
click at [55, 299] on link "Matching Tool" at bounding box center [93, 299] width 102 height 11
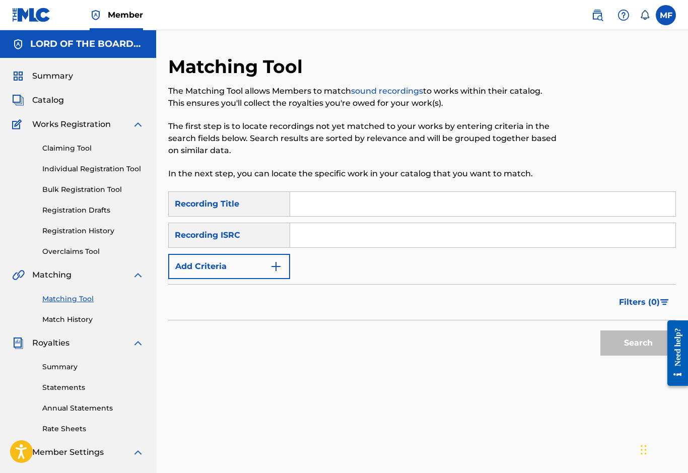
click at [311, 213] on input "Search Form" at bounding box center [483, 204] width 386 height 24
click at [614, 338] on button "Search" at bounding box center [639, 343] width 76 height 25
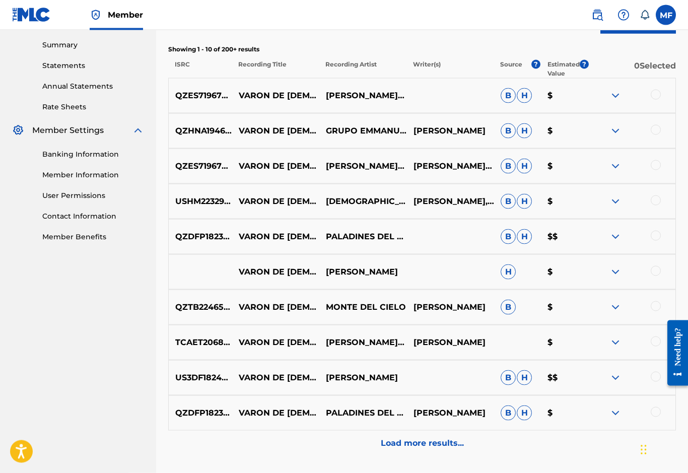
scroll to position [323, 0]
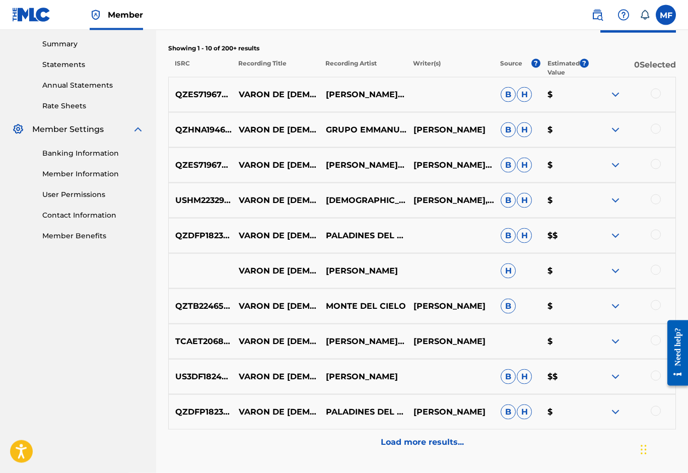
click at [405, 441] on p "Load more results..." at bounding box center [422, 442] width 83 height 12
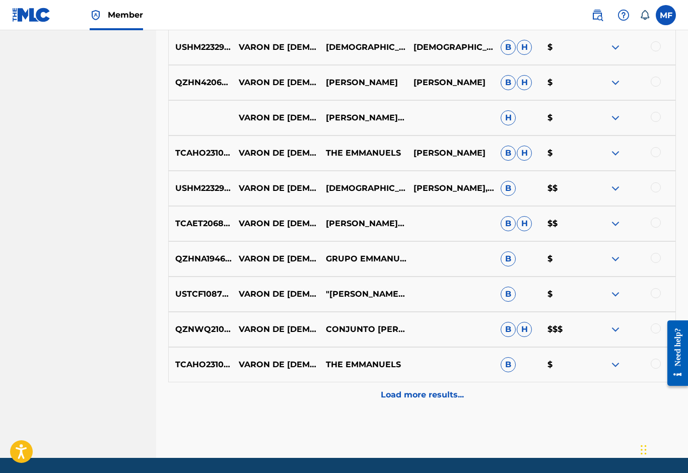
scroll to position [738, 0]
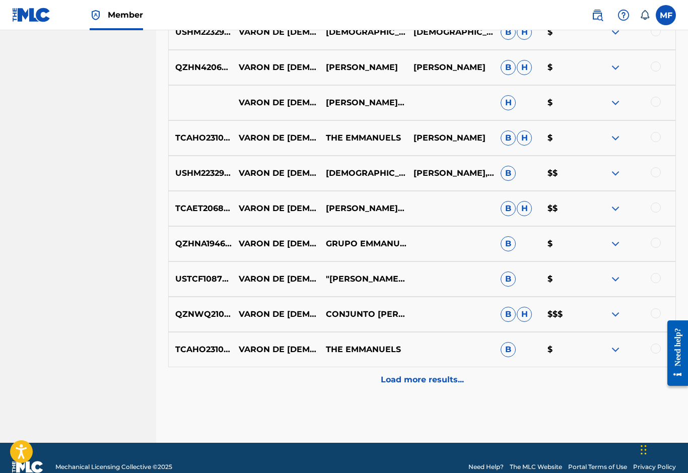
click at [401, 390] on div "Load more results..." at bounding box center [422, 379] width 508 height 25
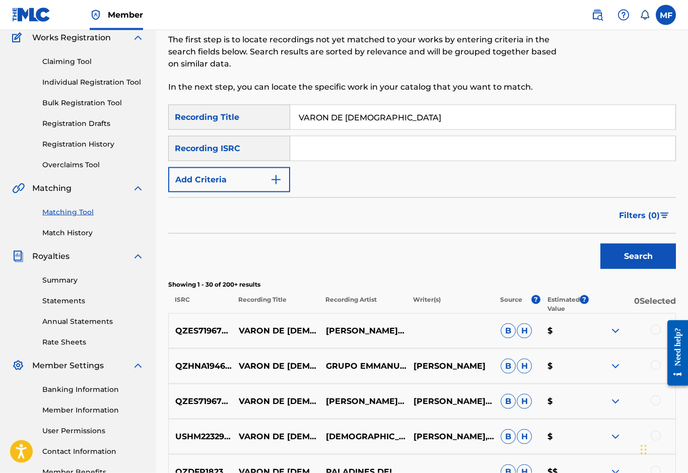
scroll to position [87, 0]
click at [583, 308] on span "?" at bounding box center [584, 304] width 9 height 18
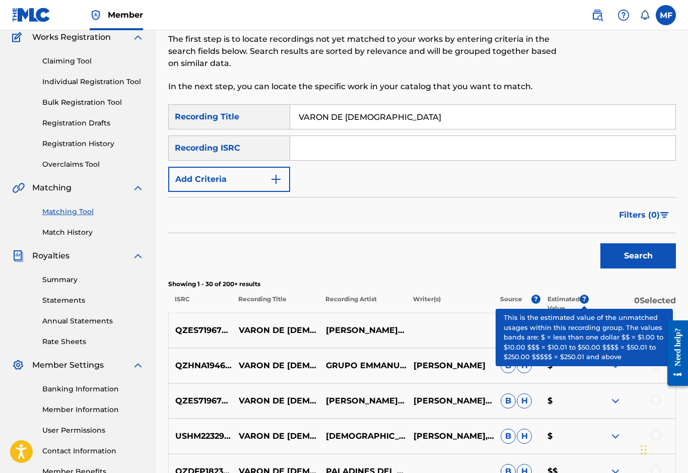
click at [582, 301] on span "?" at bounding box center [584, 299] width 9 height 9
click at [441, 252] on div "Search" at bounding box center [422, 253] width 508 height 40
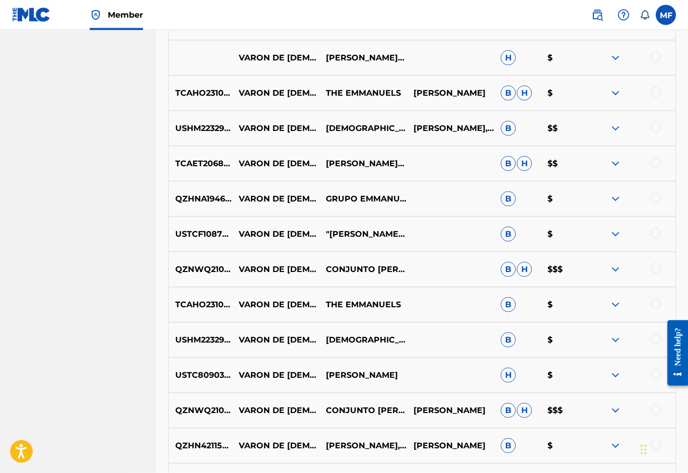
scroll to position [784, 0]
click at [244, 271] on p "VARON DE [DEMOGRAPHIC_DATA]" at bounding box center [275, 269] width 87 height 12
click at [324, 276] on div "QZNWQ2104674 VARON DE DIOS CONJUNTO [PERSON_NAME] B H $$$" at bounding box center [422, 268] width 508 height 35
click at [508, 270] on span "B" at bounding box center [508, 269] width 15 height 15
click at [615, 272] on img at bounding box center [616, 269] width 12 height 12
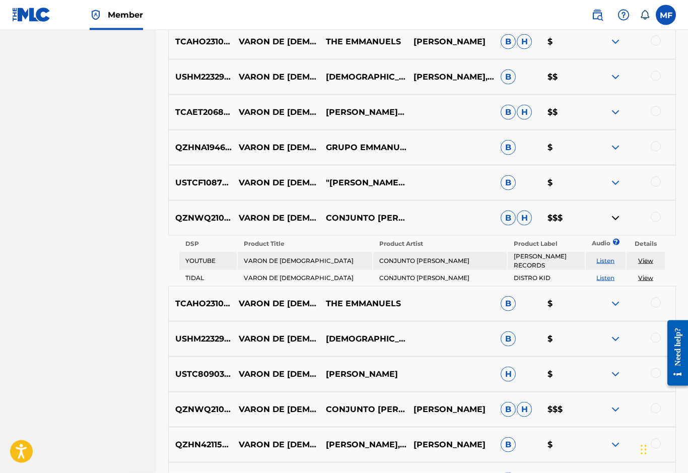
scroll to position [836, 0]
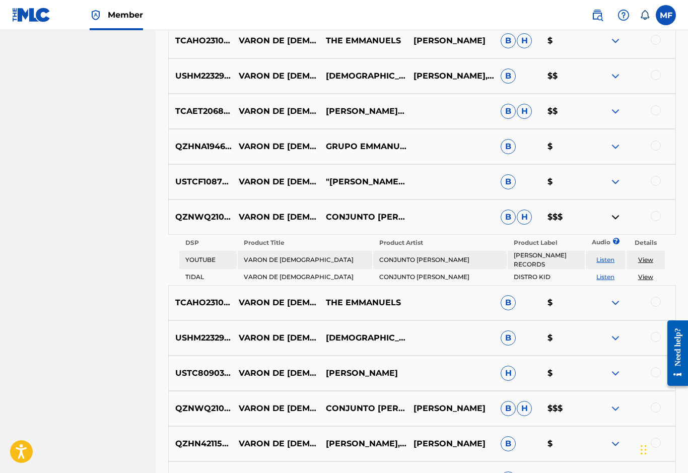
click at [232, 305] on div "TCAHO2310496 VARON DE [DEMOGRAPHIC_DATA] THE EMMANUELS B $" at bounding box center [422, 302] width 508 height 35
click at [616, 298] on img at bounding box center [616, 303] width 12 height 12
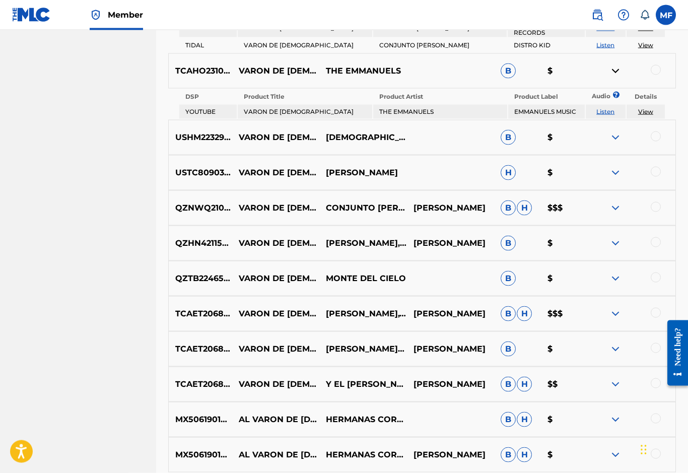
scroll to position [1066, 0]
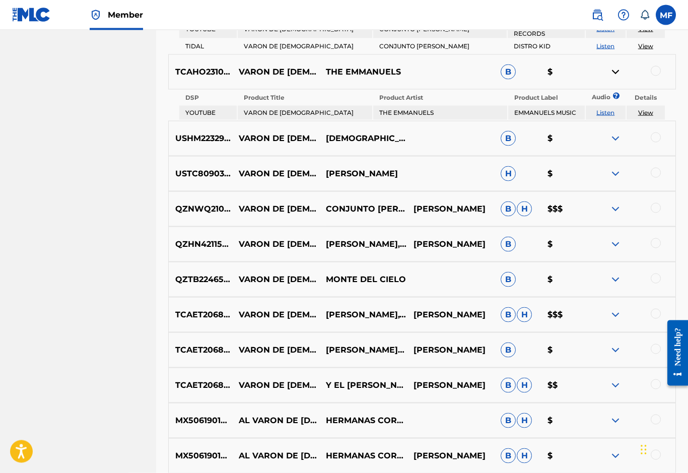
click at [615, 171] on img at bounding box center [616, 174] width 12 height 12
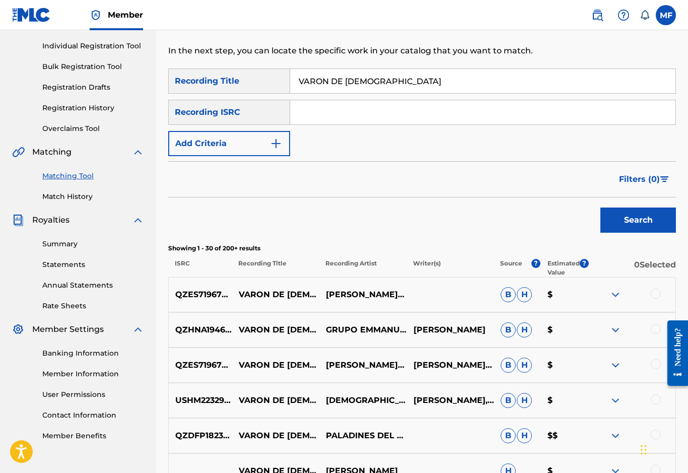
scroll to position [122, 0]
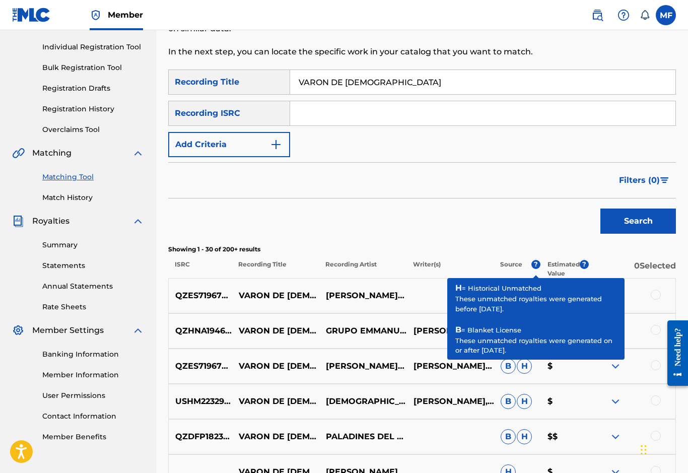
click at [538, 266] on span "?" at bounding box center [536, 264] width 9 height 9
click at [308, 230] on div "Search" at bounding box center [422, 219] width 508 height 40
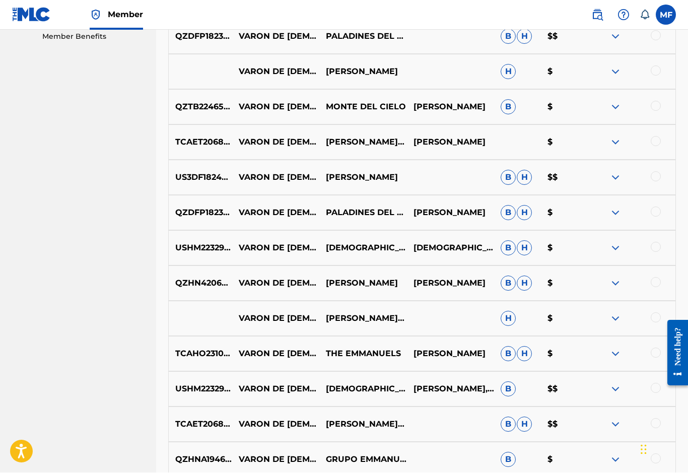
scroll to position [523, 0]
click at [240, 144] on p "VARON DE [DEMOGRAPHIC_DATA]" at bounding box center [275, 142] width 87 height 12
click at [612, 145] on img at bounding box center [616, 142] width 12 height 12
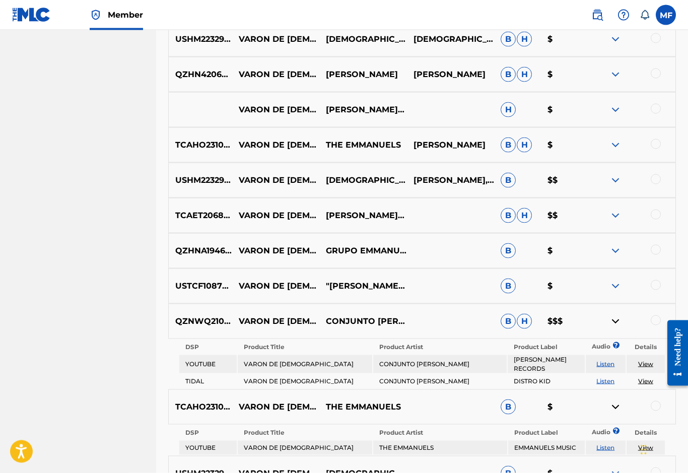
scroll to position [748, 0]
click at [261, 155] on div "TCAHO2310496 VARON DE DIOS THE [PERSON_NAME]" at bounding box center [422, 144] width 508 height 35
click at [620, 144] on img at bounding box center [616, 145] width 12 height 12
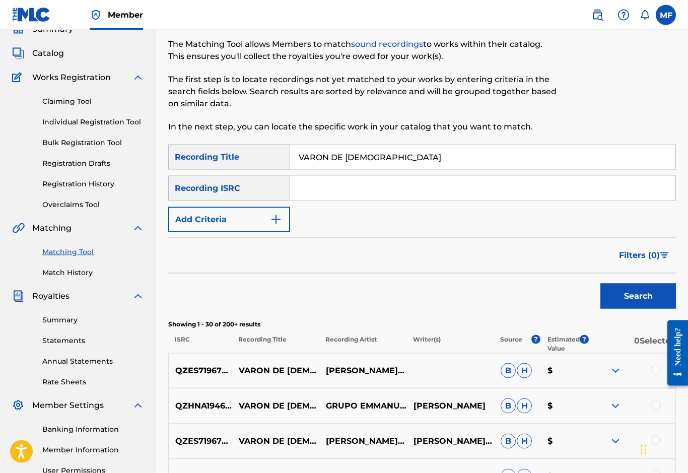
scroll to position [0, 0]
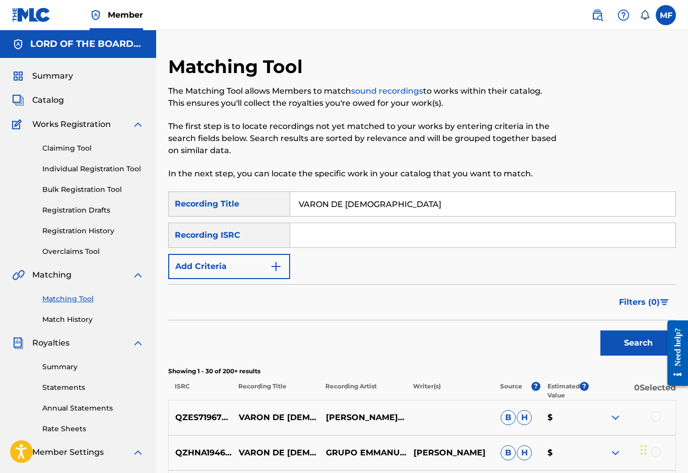
click at [367, 206] on input "VARON DE [DEMOGRAPHIC_DATA]" at bounding box center [483, 204] width 386 height 24
type input "V"
click at [639, 343] on button "Search" at bounding box center [639, 343] width 76 height 25
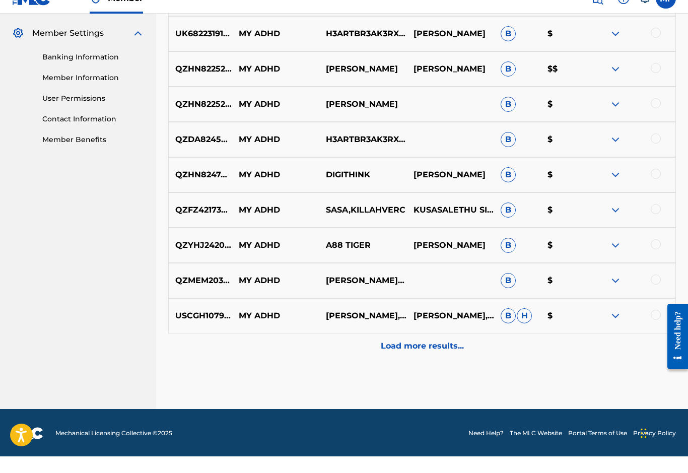
scroll to position [404, 0]
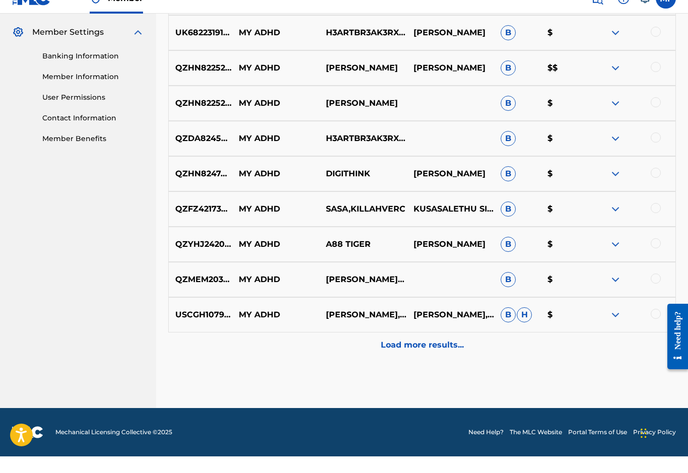
click at [393, 356] on p "Load more results..." at bounding box center [422, 362] width 83 height 12
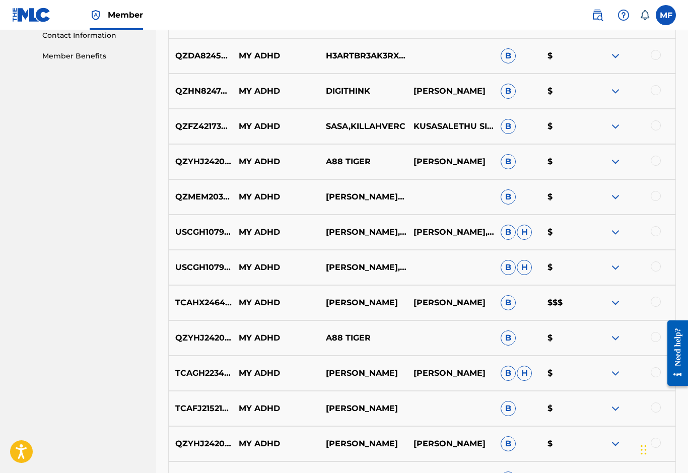
scroll to position [502, 0]
click at [617, 308] on img at bounding box center [616, 303] width 12 height 12
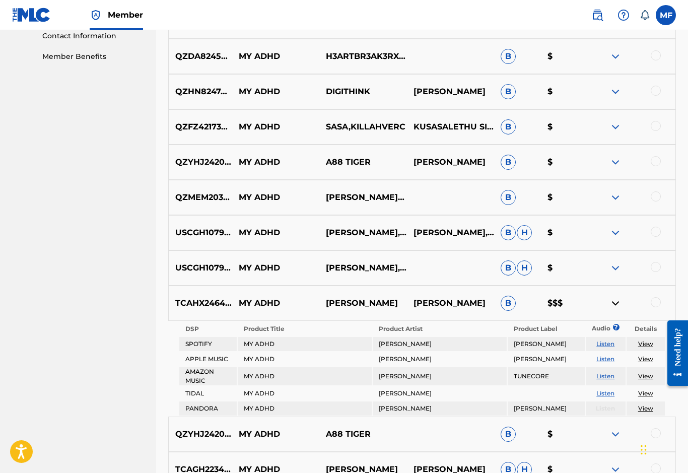
click at [218, 303] on p "TCAHX2464305" at bounding box center [200, 303] width 63 height 12
click at [615, 303] on img at bounding box center [616, 303] width 12 height 12
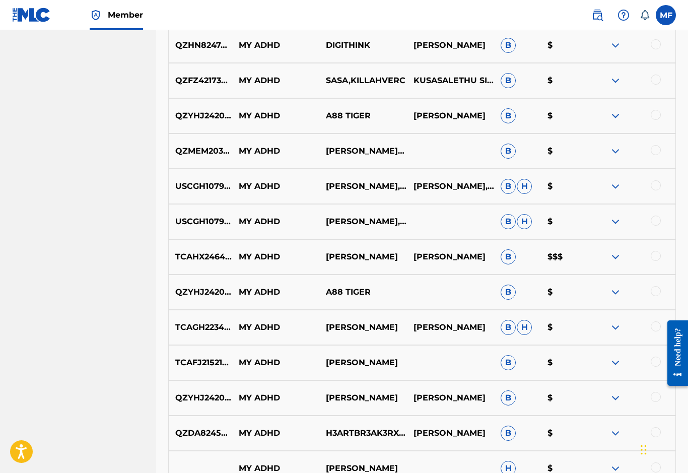
scroll to position [559, 0]
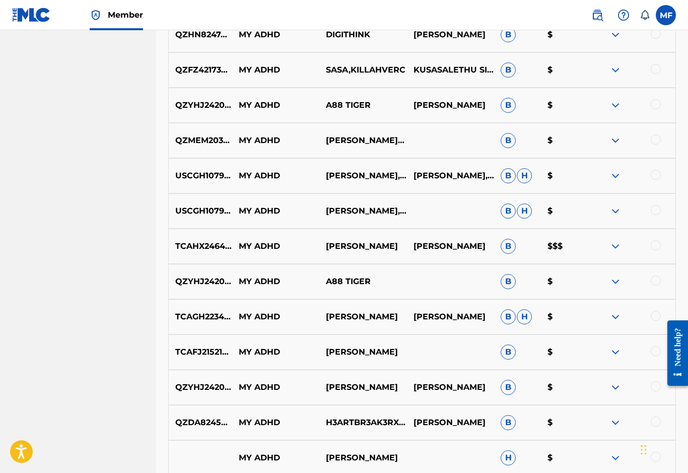
click at [611, 356] on img at bounding box center [616, 352] width 12 height 12
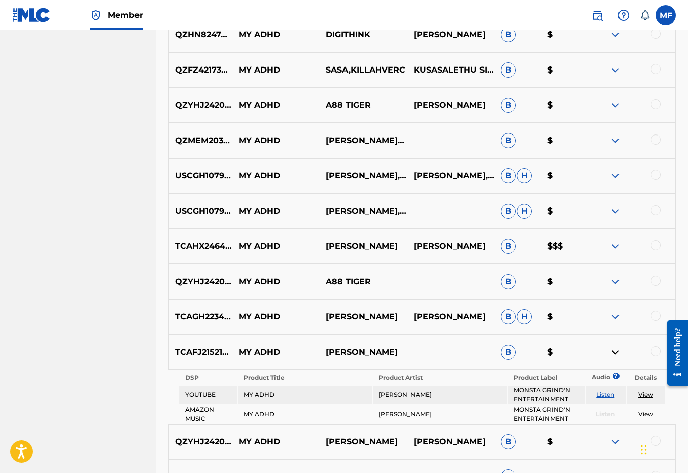
click at [614, 356] on img at bounding box center [616, 352] width 12 height 12
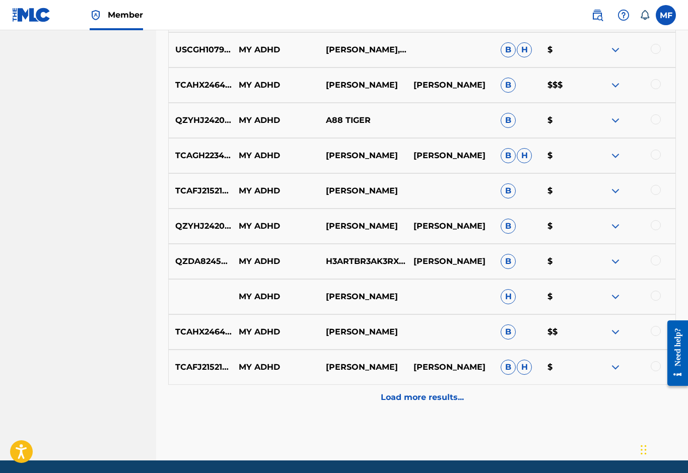
scroll to position [720, 0]
click at [269, 401] on div "Load more results..." at bounding box center [422, 398] width 508 height 25
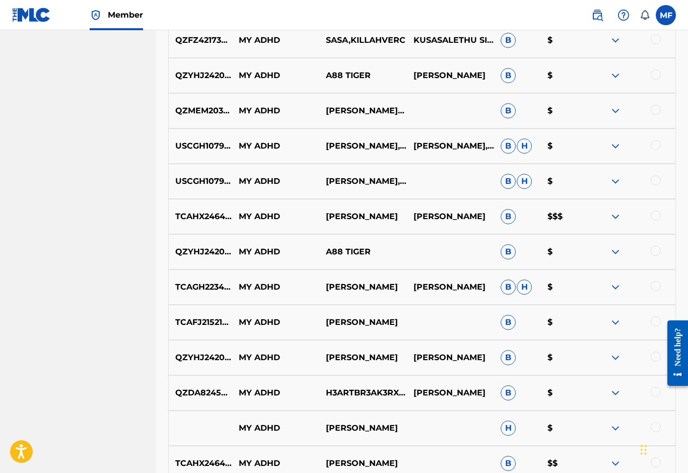
scroll to position [589, 0]
click at [612, 226] on div "TCAHX2464305 MY ADHD [PERSON_NAME] [PERSON_NAME] B $$$" at bounding box center [422, 217] width 508 height 35
click at [619, 221] on img at bounding box center [616, 217] width 12 height 12
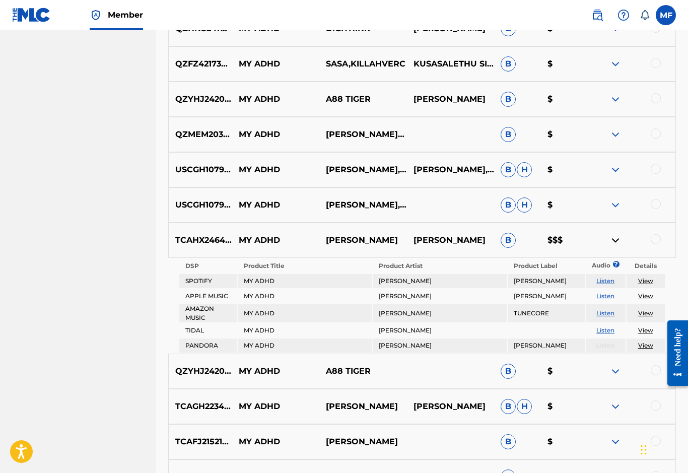
scroll to position [567, 0]
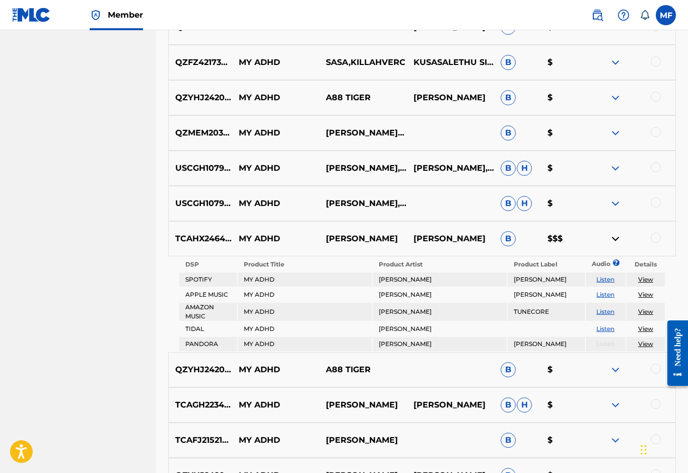
click at [194, 241] on p "TCAHX2464305" at bounding box center [200, 239] width 63 height 12
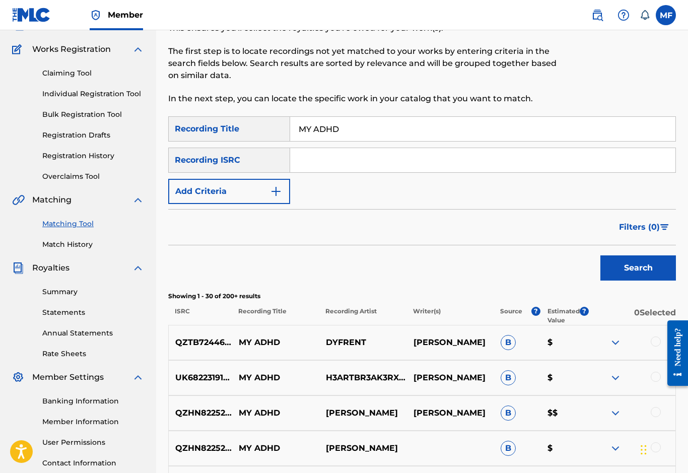
scroll to position [75, 0]
click at [582, 314] on span "?" at bounding box center [584, 311] width 9 height 9
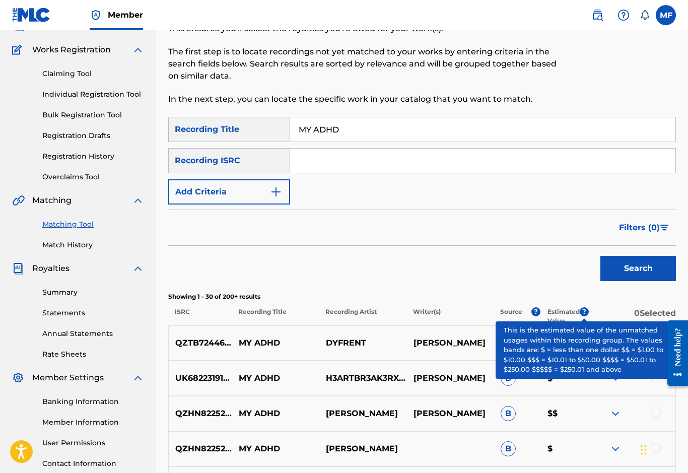
click at [584, 316] on span "?" at bounding box center [584, 311] width 9 height 9
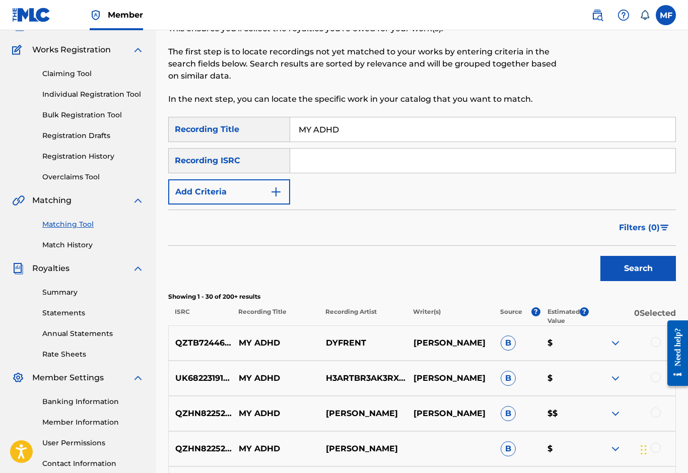
click at [451, 277] on div "Search" at bounding box center [422, 266] width 508 height 40
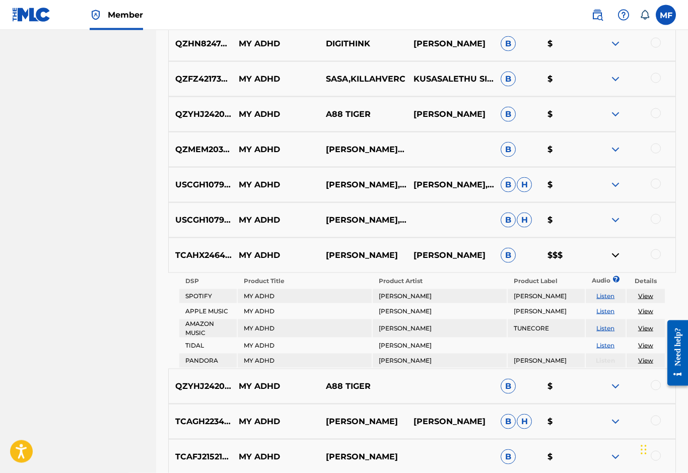
scroll to position [551, 0]
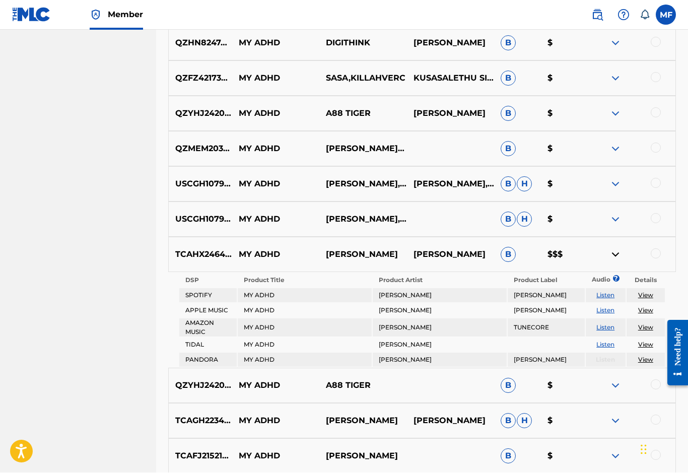
click at [607, 313] on link "Listen" at bounding box center [606, 311] width 18 height 8
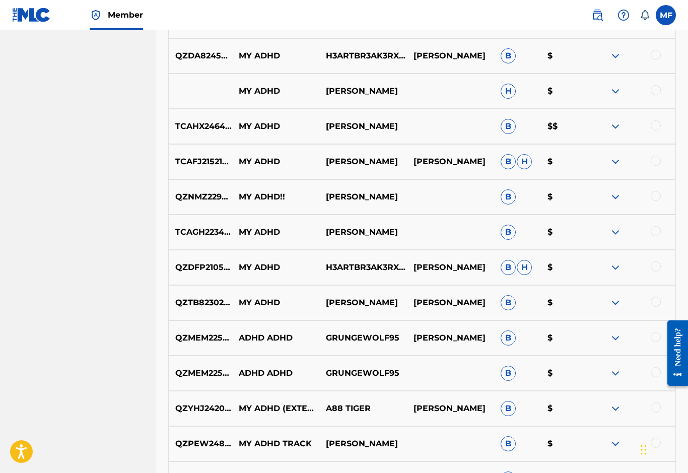
click at [616, 237] on img at bounding box center [616, 232] width 12 height 12
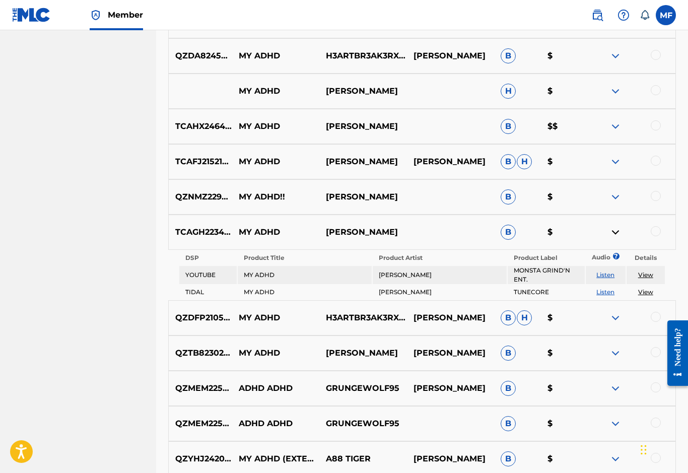
click at [602, 277] on link "Listen" at bounding box center [606, 275] width 18 height 8
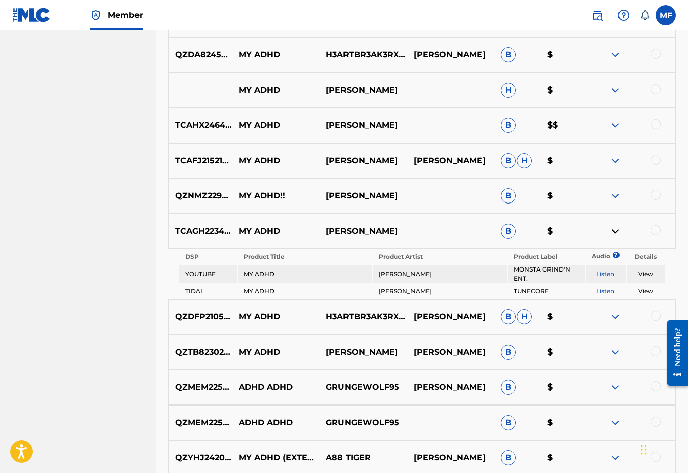
click at [245, 229] on p "MY ADHD" at bounding box center [275, 231] width 87 height 12
click at [322, 229] on p "[PERSON_NAME]" at bounding box center [363, 231] width 87 height 12
click at [613, 233] on img at bounding box center [616, 231] width 12 height 12
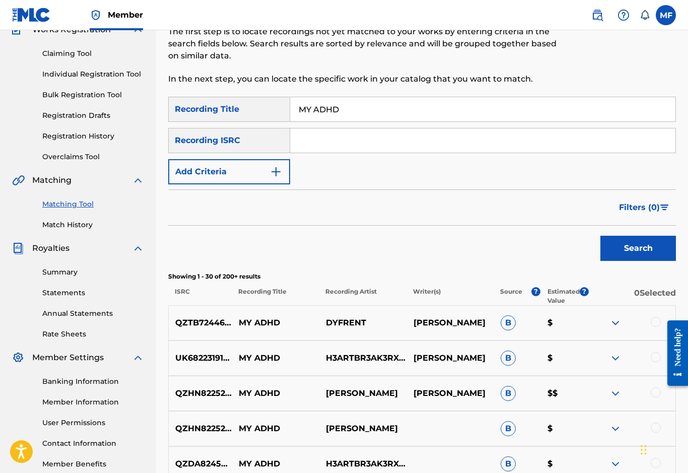
scroll to position [0, 0]
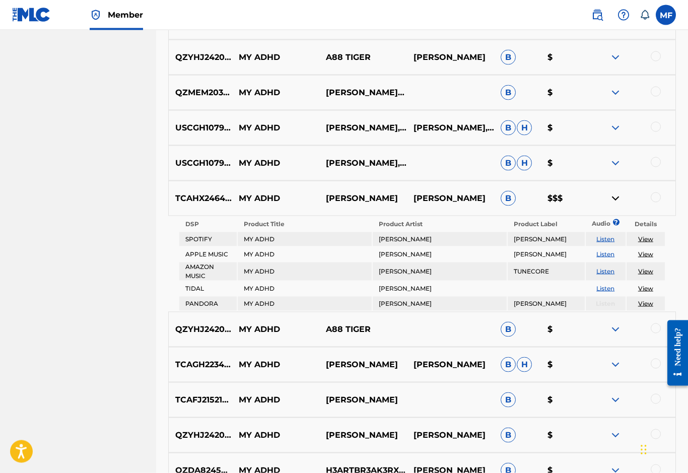
click at [658, 199] on div at bounding box center [656, 198] width 10 height 10
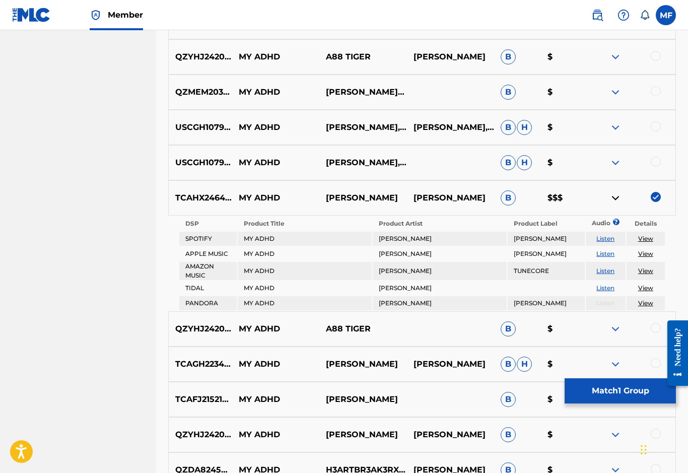
click at [660, 212] on div "TCAHX2464305 MY ADHD [PERSON_NAME] [PERSON_NAME] B $$$" at bounding box center [422, 197] width 508 height 35
click at [658, 201] on img at bounding box center [656, 197] width 10 height 10
click at [612, 204] on img at bounding box center [616, 198] width 12 height 12
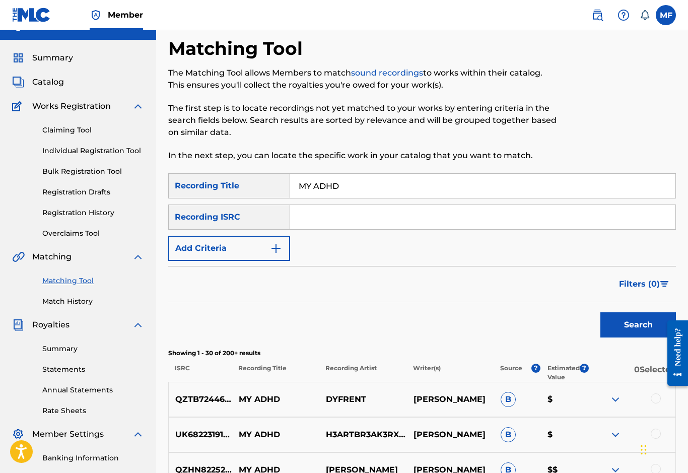
scroll to position [0, 0]
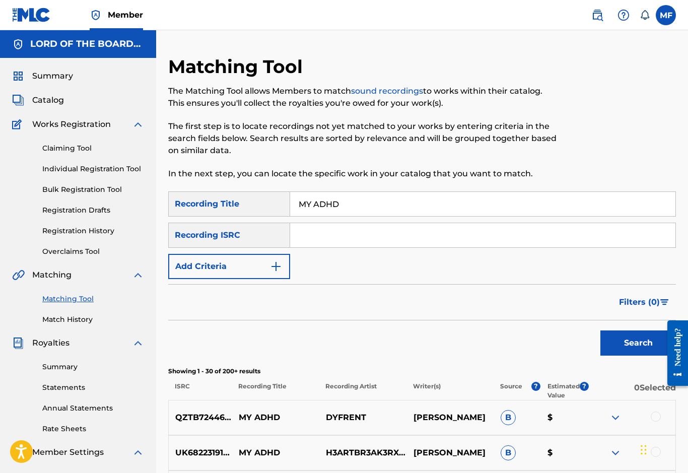
click at [341, 205] on input "MY ADHD" at bounding box center [483, 204] width 386 height 24
type input "M"
click at [197, 212] on div "Recording Title" at bounding box center [229, 204] width 122 height 25
click at [191, 214] on div "Recording Title" at bounding box center [229, 204] width 122 height 25
click at [213, 209] on div "Recording Title" at bounding box center [229, 204] width 122 height 25
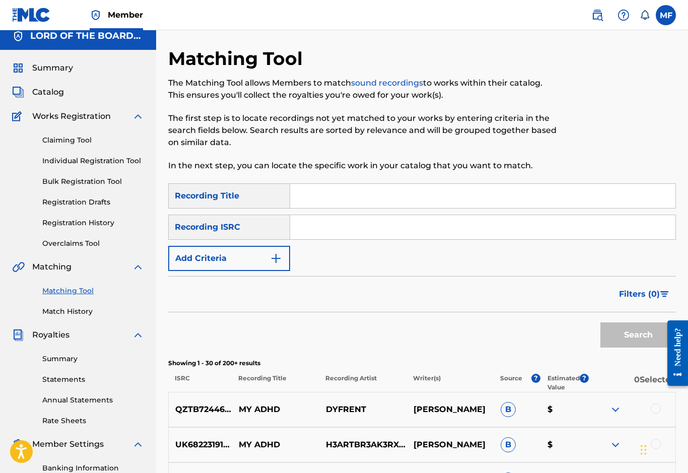
scroll to position [9, 0]
click at [192, 223] on div "Recording ISRC" at bounding box center [229, 226] width 122 height 25
click at [200, 264] on button "Add Criteria" at bounding box center [229, 257] width 122 height 25
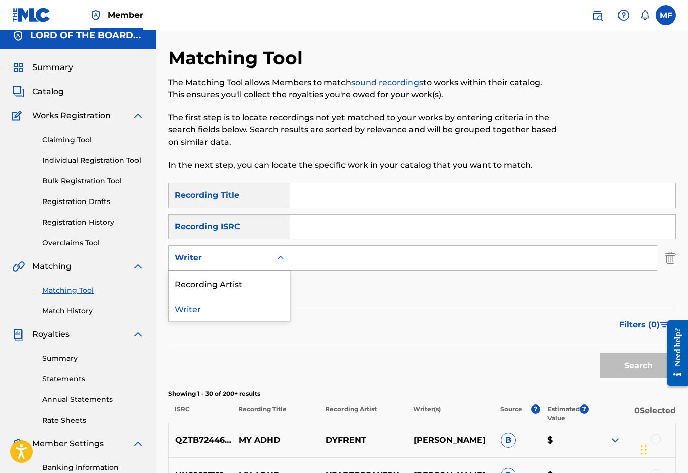
click at [184, 286] on div "Recording Artist" at bounding box center [229, 283] width 121 height 25
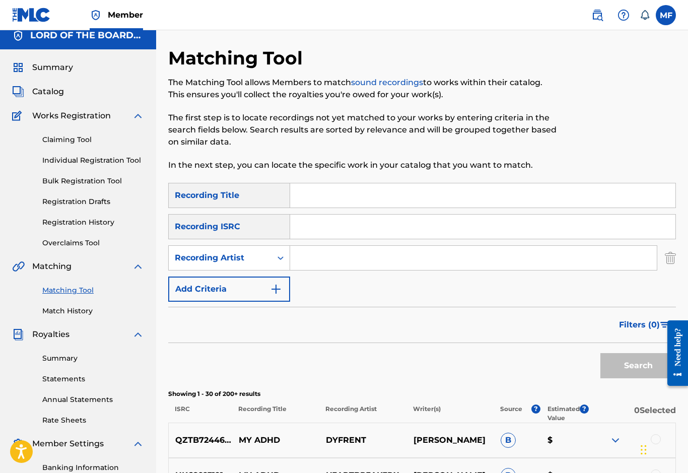
click at [310, 264] on input "Search Form" at bounding box center [473, 258] width 367 height 24
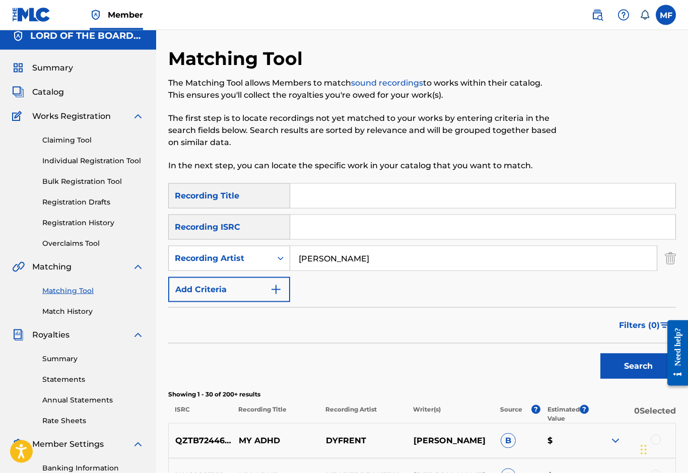
click at [631, 367] on button "Search" at bounding box center [639, 366] width 76 height 25
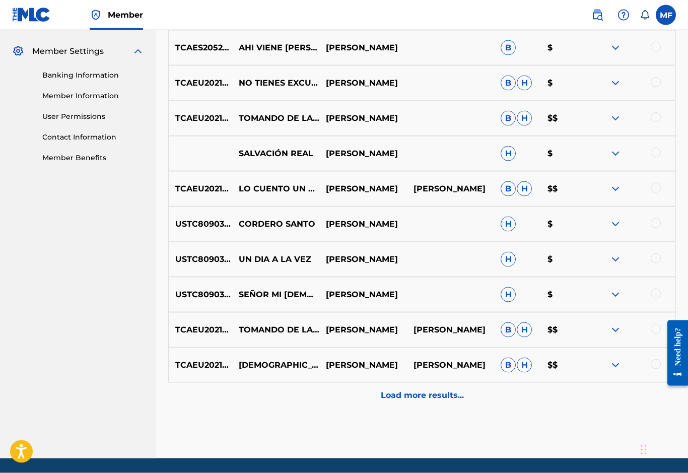
scroll to position [417, 0]
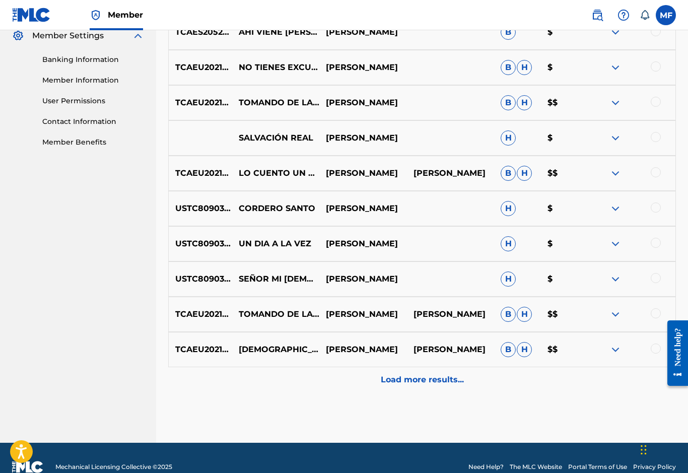
click at [402, 383] on p "Load more results..." at bounding box center [422, 380] width 83 height 12
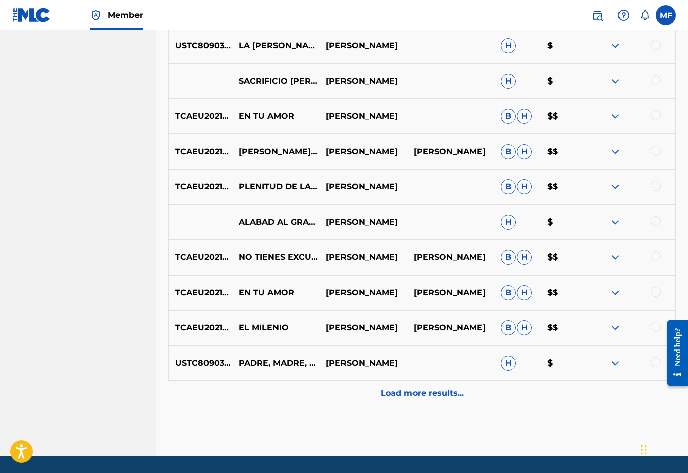
scroll to position [770, 0]
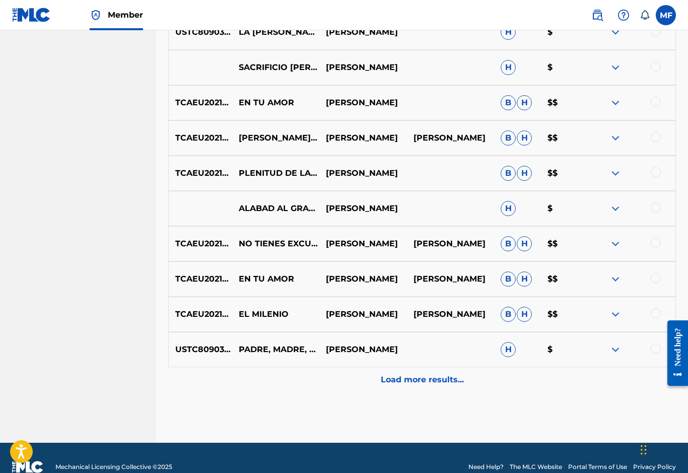
click at [397, 385] on p "Load more results..." at bounding box center [422, 380] width 83 height 12
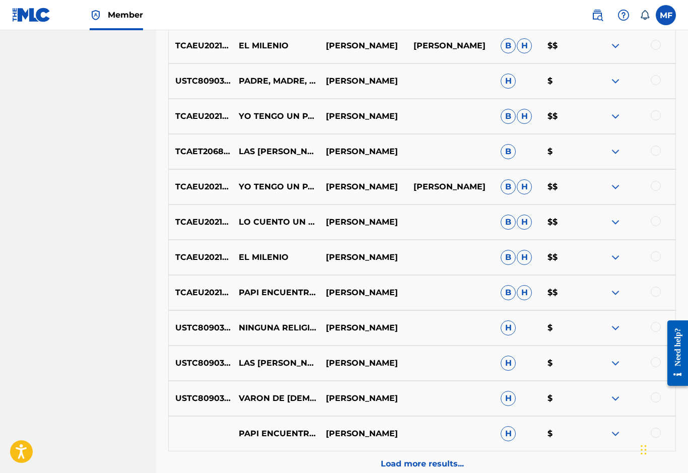
scroll to position [1122, 0]
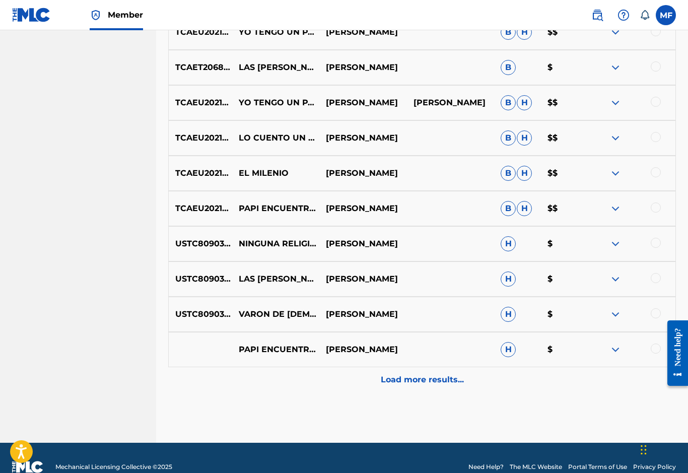
click at [393, 384] on p "Load more results..." at bounding box center [422, 380] width 83 height 12
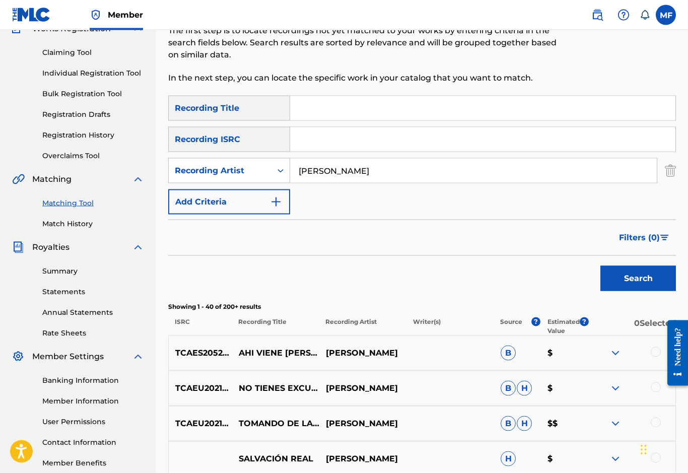
scroll to position [0, 0]
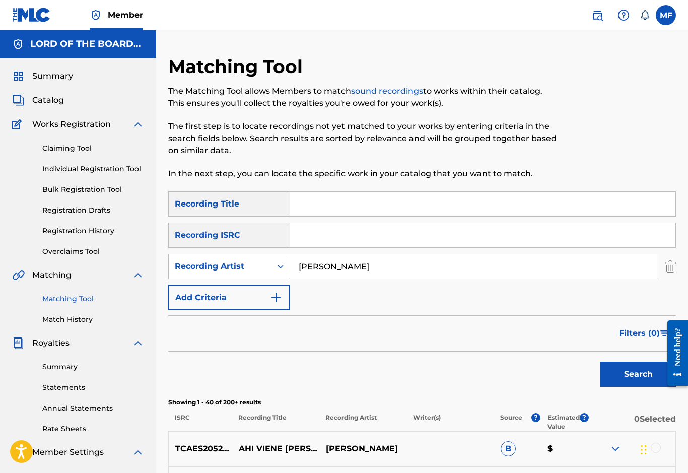
click at [388, 269] on input "[PERSON_NAME]" at bounding box center [473, 266] width 367 height 24
type input "S"
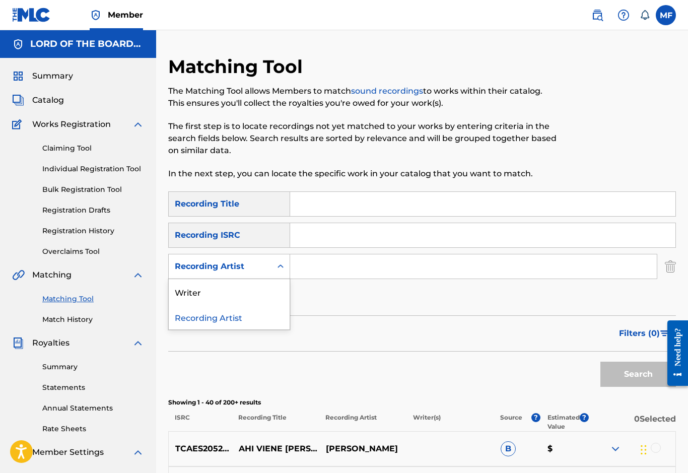
click at [184, 300] on div "Writer" at bounding box center [229, 291] width 121 height 25
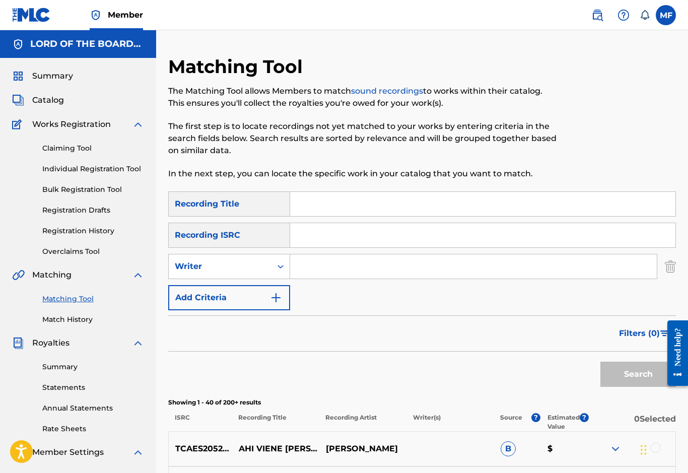
click at [314, 270] on input "Search Form" at bounding box center [473, 266] width 367 height 24
type input "[PERSON_NAME]"
click at [622, 378] on button "Search" at bounding box center [639, 374] width 76 height 25
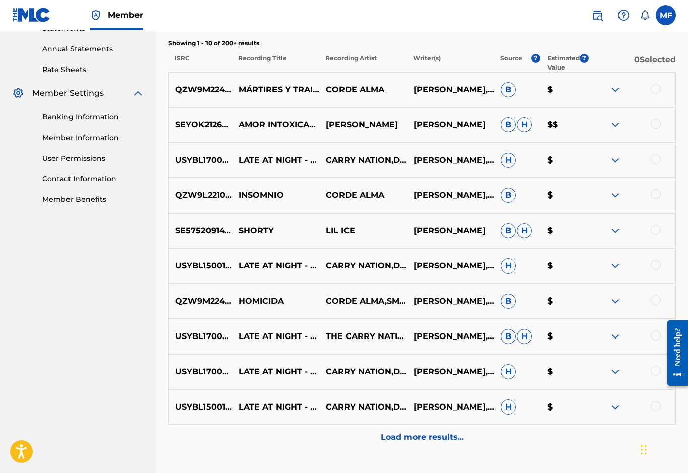
scroll to position [417, 0]
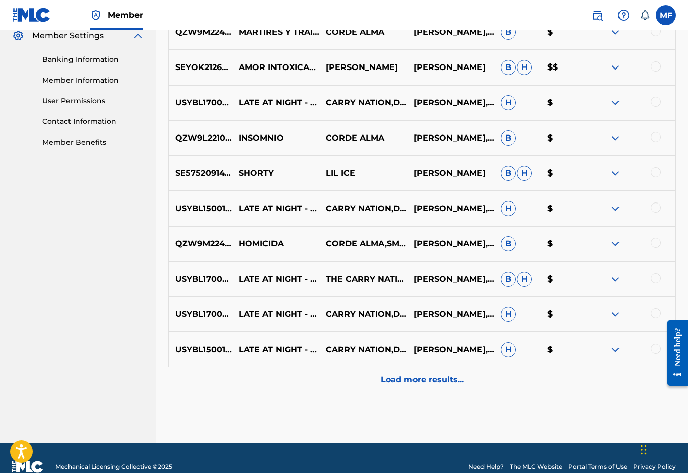
click at [389, 381] on p "Load more results..." at bounding box center [422, 380] width 83 height 12
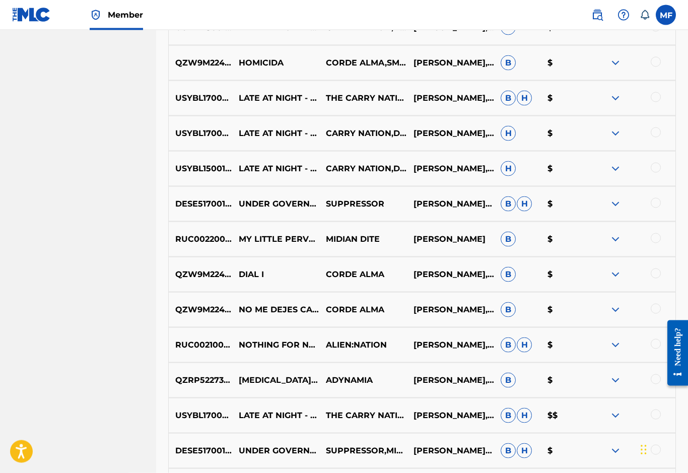
scroll to position [595, 0]
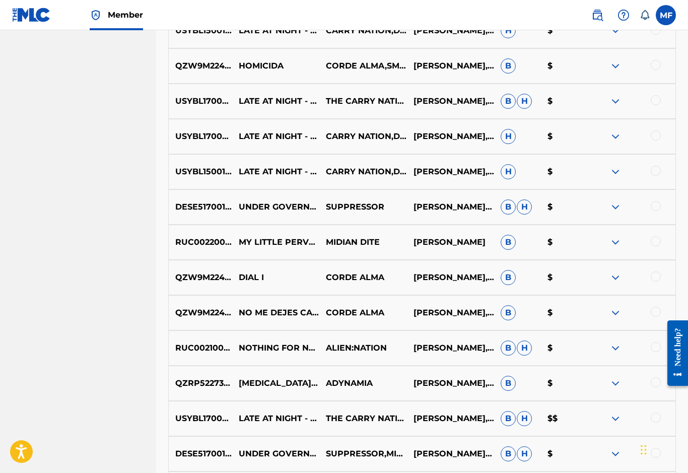
click at [617, 243] on img at bounding box center [616, 242] width 12 height 12
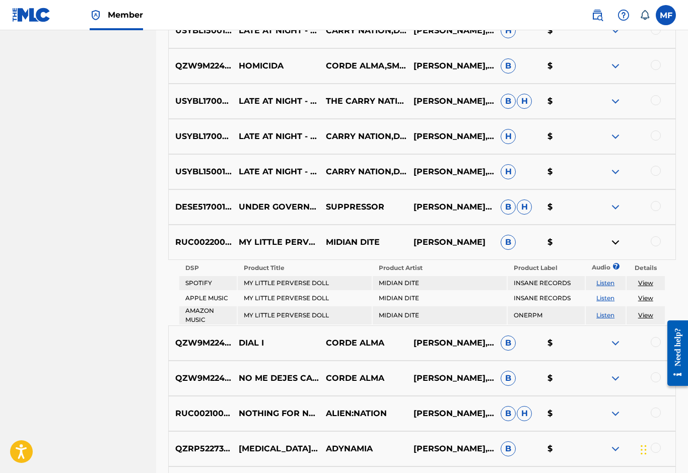
click at [617, 247] on img at bounding box center [616, 242] width 12 height 12
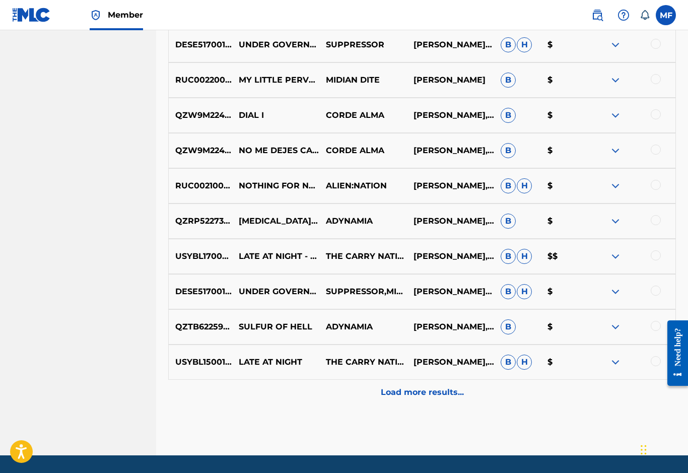
scroll to position [770, 0]
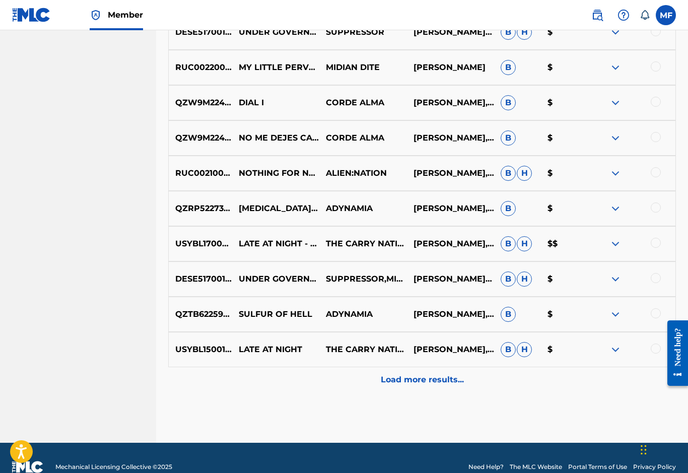
click at [400, 386] on div "Load more results..." at bounding box center [422, 379] width 508 height 25
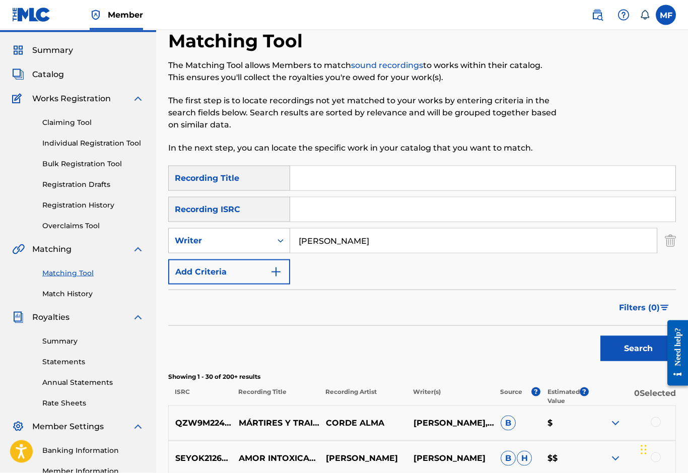
scroll to position [26, 0]
click at [199, 283] on button "Add Criteria" at bounding box center [229, 271] width 122 height 25
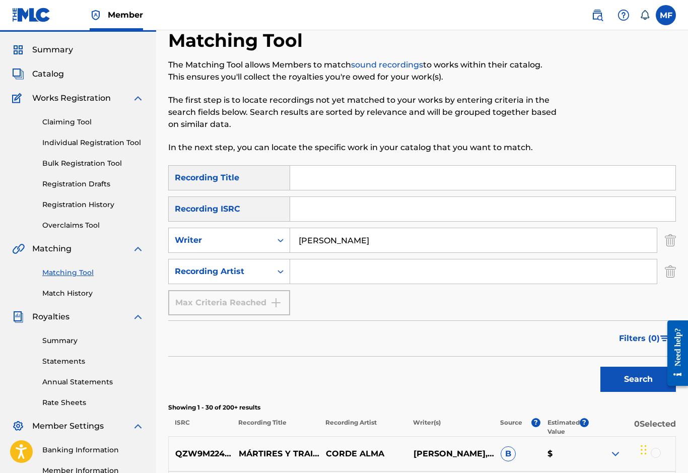
click at [310, 276] on input "Search Form" at bounding box center [473, 272] width 367 height 24
type input "[PERSON_NAME]"
click at [620, 387] on button "Search" at bounding box center [639, 379] width 76 height 25
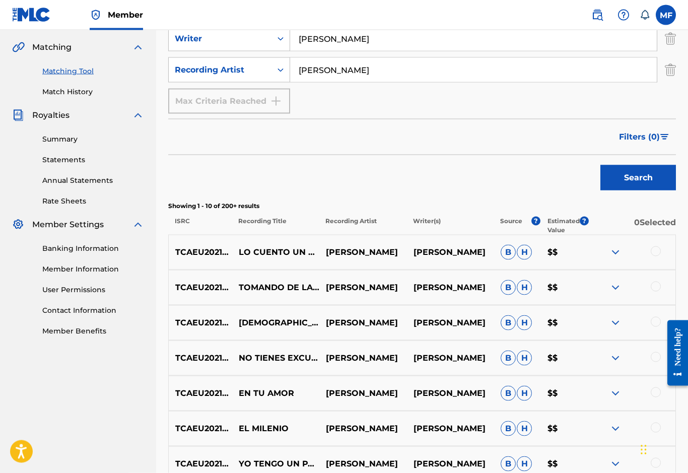
scroll to position [224, 0]
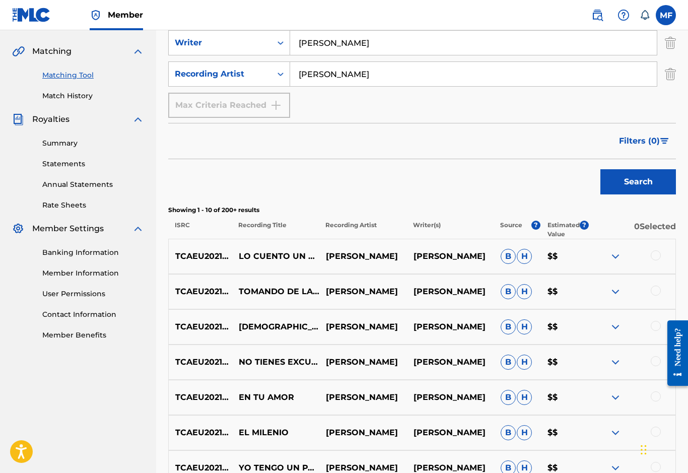
click at [581, 224] on span "?" at bounding box center [584, 225] width 9 height 9
click at [408, 186] on div "Search" at bounding box center [422, 179] width 508 height 40
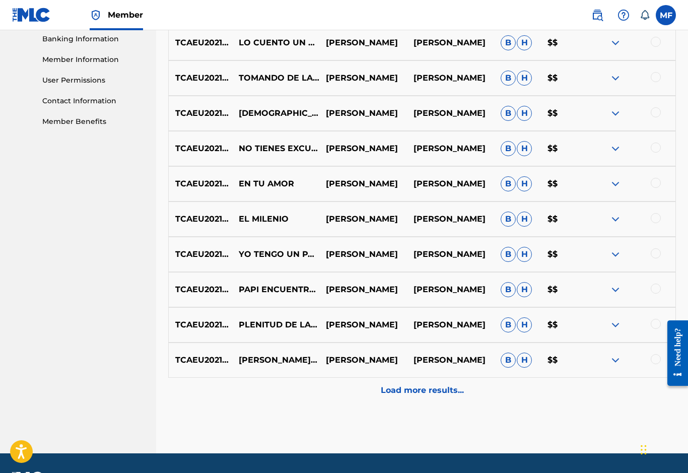
scroll to position [437, 0]
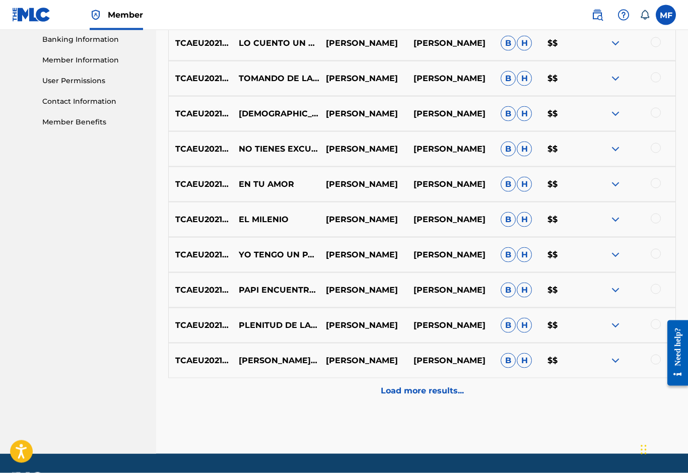
click at [391, 394] on p "Load more results..." at bounding box center [422, 391] width 83 height 12
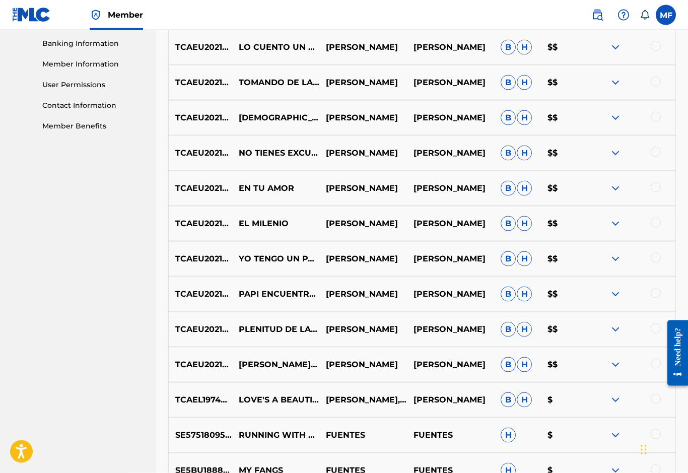
scroll to position [433, 0]
click at [610, 49] on img at bounding box center [616, 47] width 12 height 12
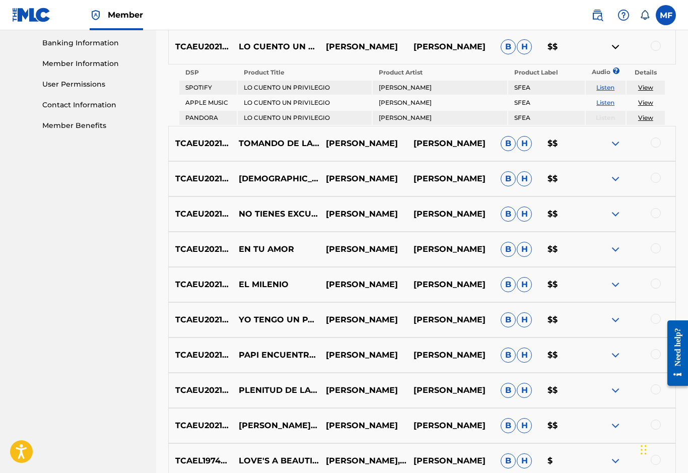
click at [615, 46] on img at bounding box center [616, 47] width 12 height 12
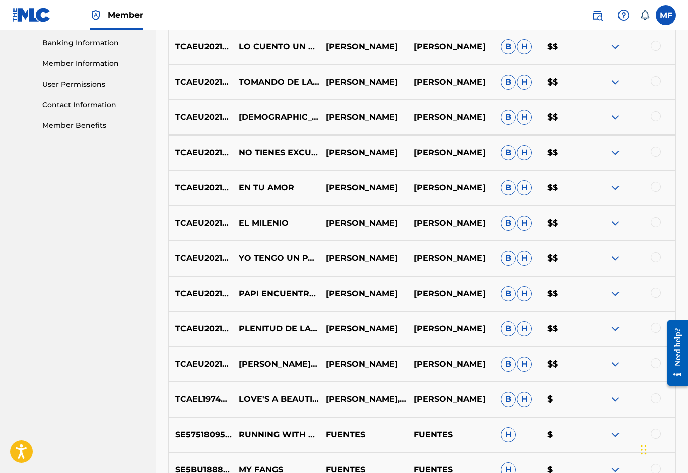
click at [614, 158] on img at bounding box center [616, 153] width 12 height 12
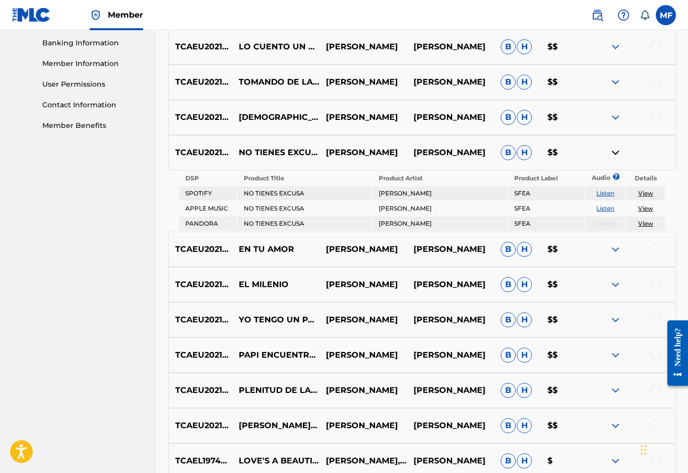
click at [613, 152] on img at bounding box center [616, 153] width 12 height 12
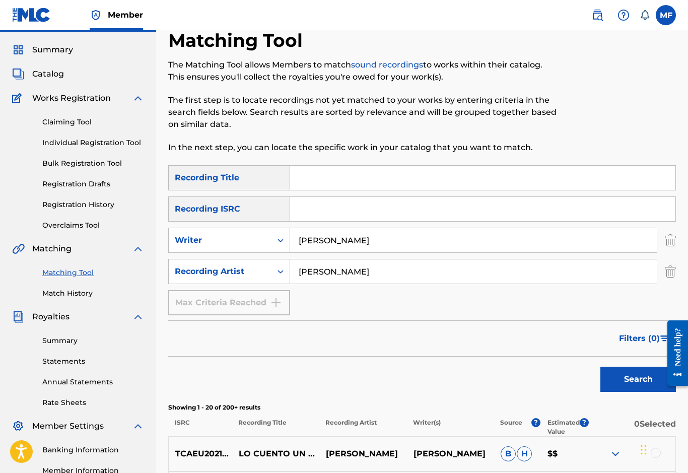
scroll to position [0, 0]
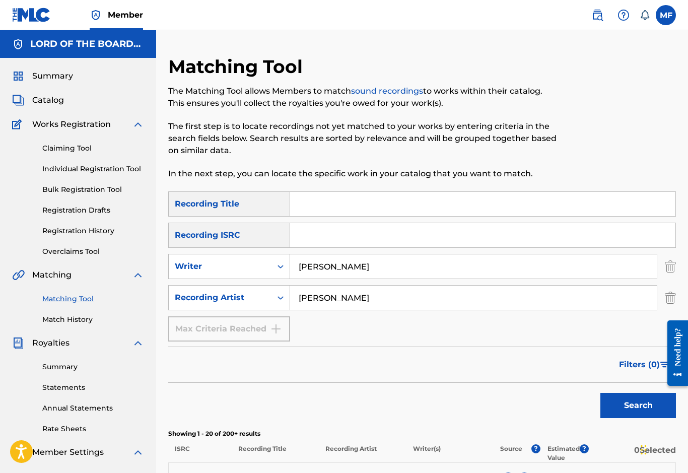
click at [35, 79] on span "Summary" at bounding box center [52, 76] width 41 height 12
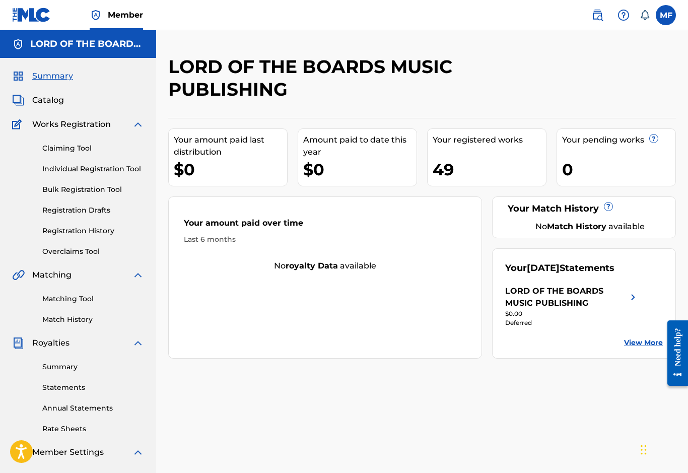
click at [31, 100] on link "Catalog" at bounding box center [38, 100] width 52 height 12
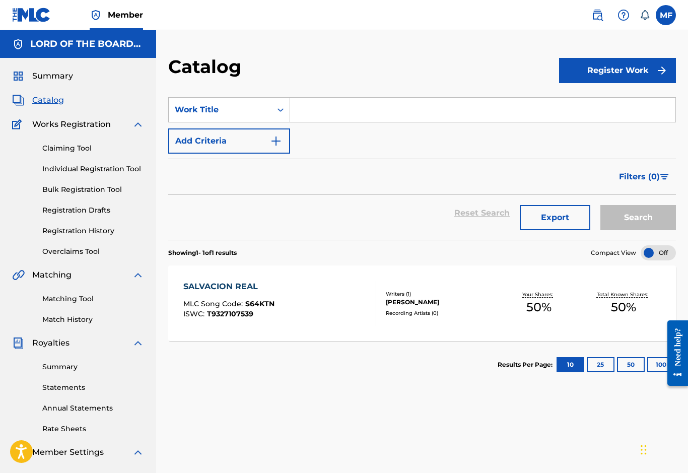
click at [63, 235] on link "Registration History" at bounding box center [93, 231] width 102 height 11
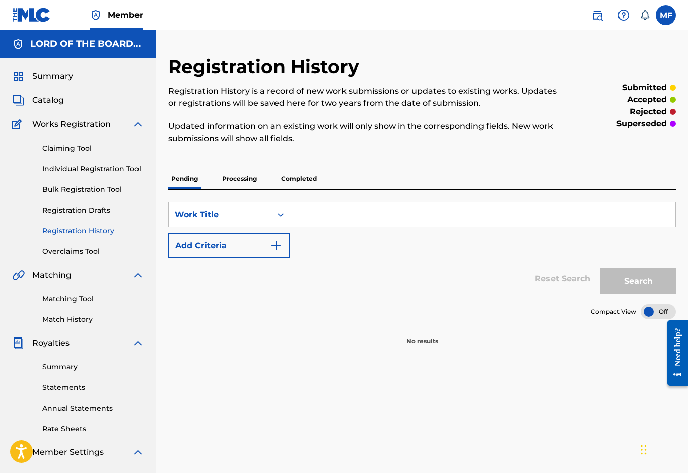
click at [297, 186] on p "Completed" at bounding box center [299, 178] width 42 height 21
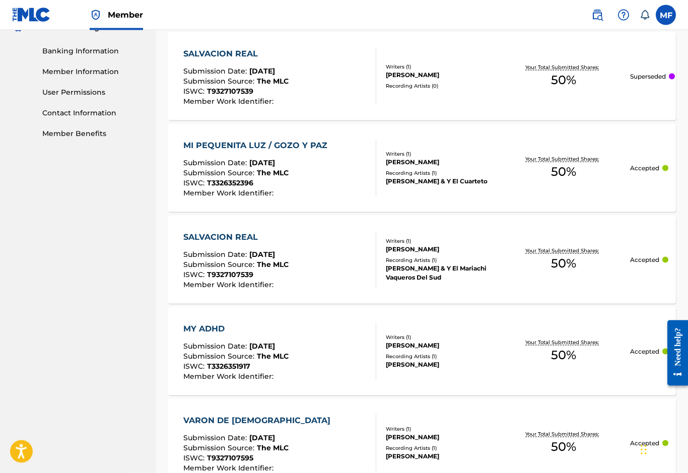
scroll to position [426, 0]
click at [212, 144] on div "MI PEQUENITA LUZ / GOZO Y PAZ" at bounding box center [257, 145] width 149 height 12
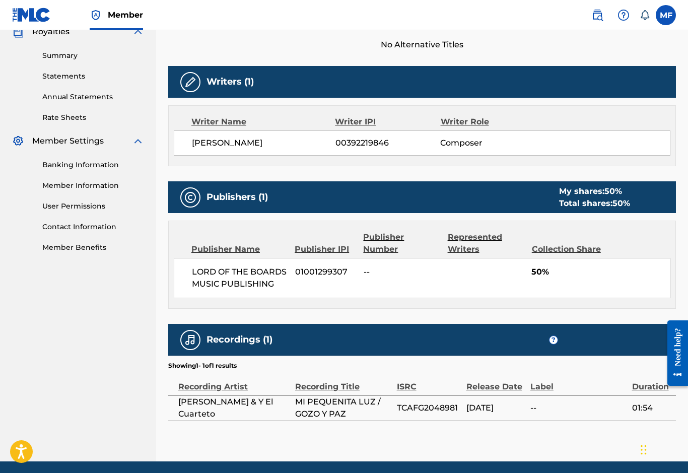
scroll to position [330, 0]
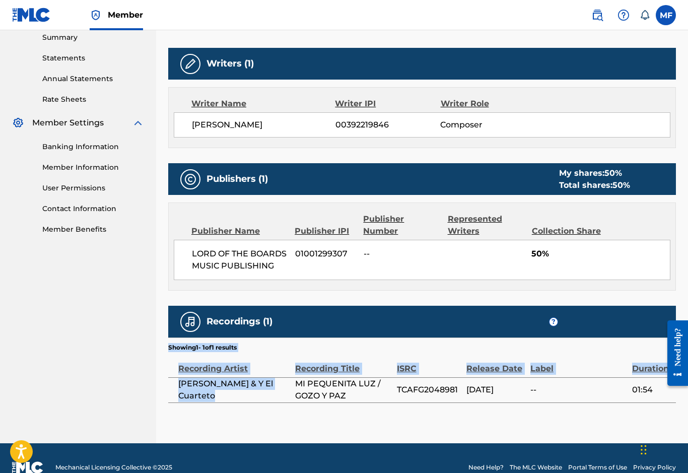
click at [240, 396] on span "[PERSON_NAME] & Y El Cuarteto" at bounding box center [234, 390] width 112 height 24
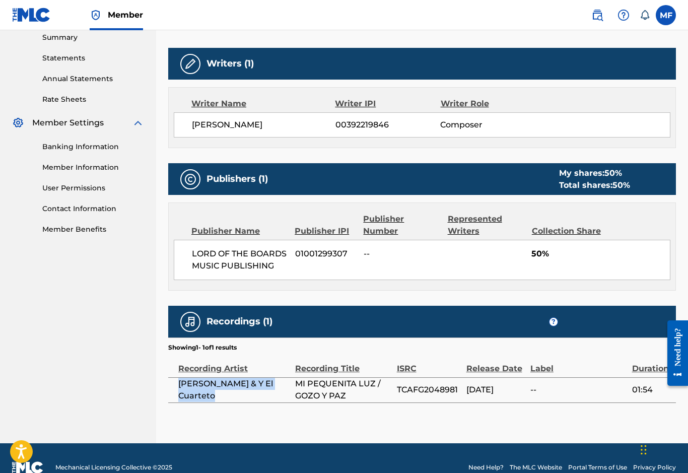
click at [171, 426] on div "< Back Submission Date: [DATE] MI PEQUENITA LUZ / GOZO Y PAZ Work Detail Member…" at bounding box center [422, 85] width 508 height 718
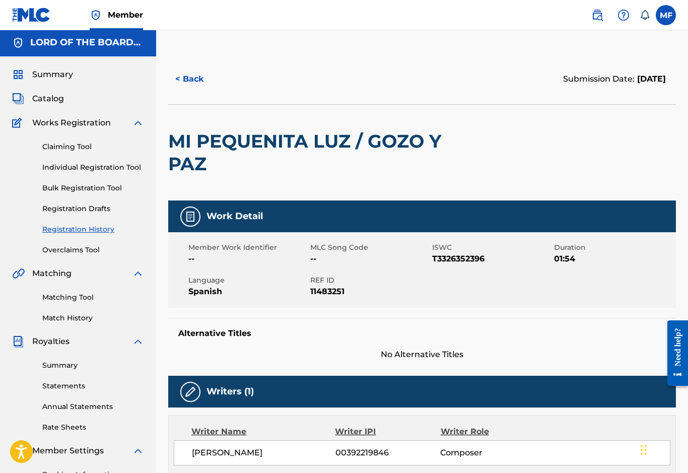
scroll to position [0, 0]
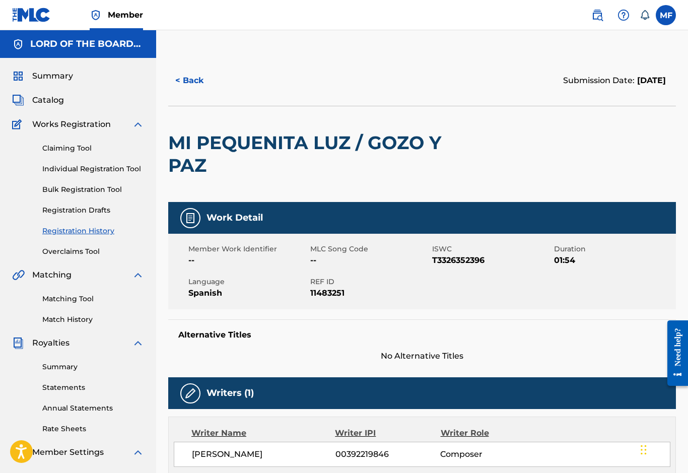
click at [53, 298] on link "Matching Tool" at bounding box center [93, 299] width 102 height 11
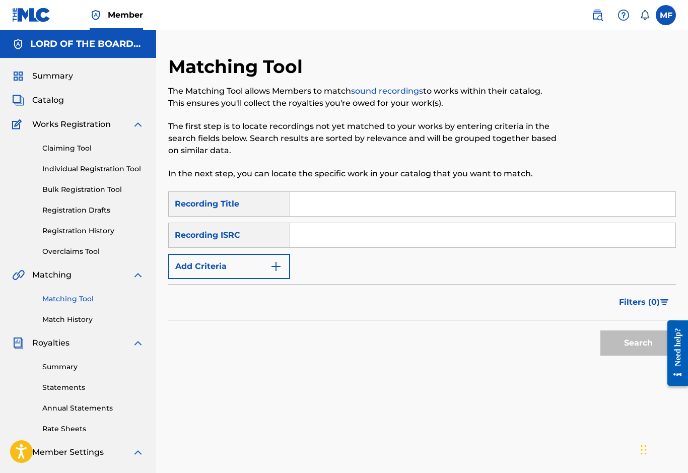
click at [188, 207] on div "Recording Title" at bounding box center [229, 204] width 122 height 25
click at [186, 271] on button "Add Criteria" at bounding box center [229, 266] width 122 height 25
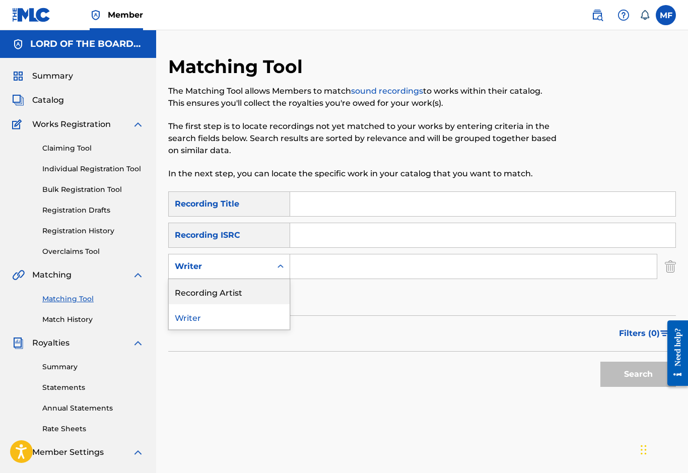
click at [183, 296] on div "Recording Artist" at bounding box center [229, 291] width 121 height 25
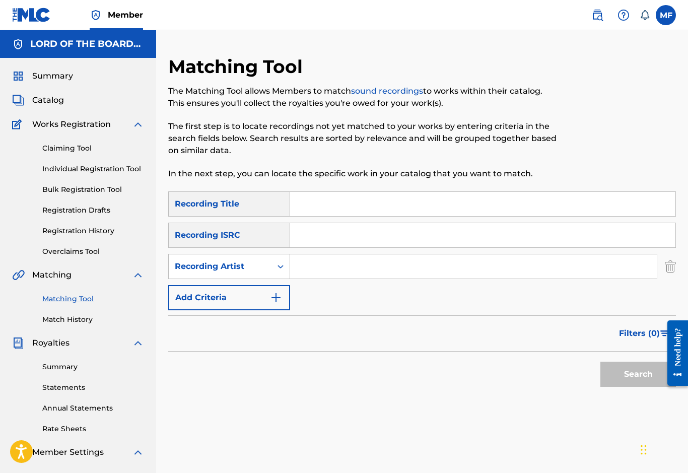
click at [320, 269] on input "Search Form" at bounding box center [473, 266] width 367 height 24
click at [302, 268] on input "Search Form" at bounding box center [473, 266] width 367 height 24
paste input "[PERSON_NAME] & Y El Cuarteto"
type input "[PERSON_NAME] & Y El Cuarteto"
click at [622, 378] on button "Search" at bounding box center [639, 374] width 76 height 25
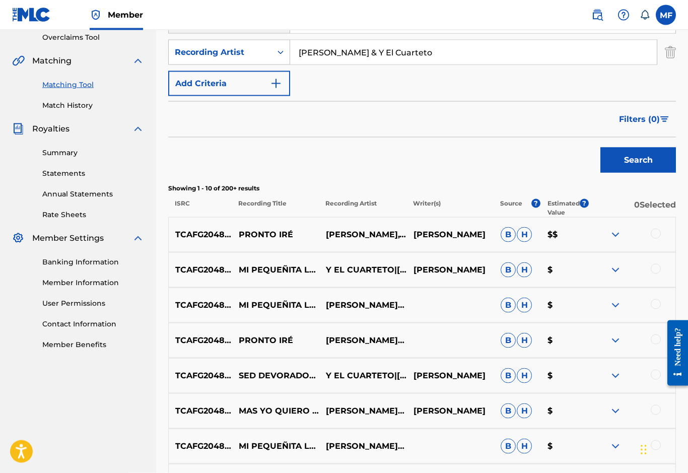
scroll to position [215, 0]
click at [613, 235] on img at bounding box center [616, 234] width 12 height 12
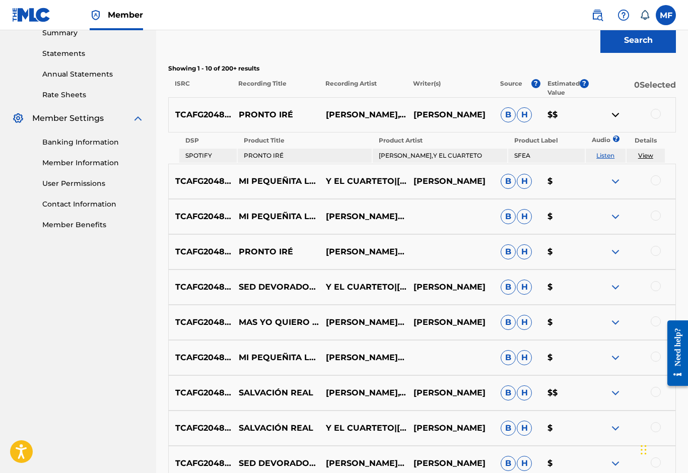
scroll to position [329, 0]
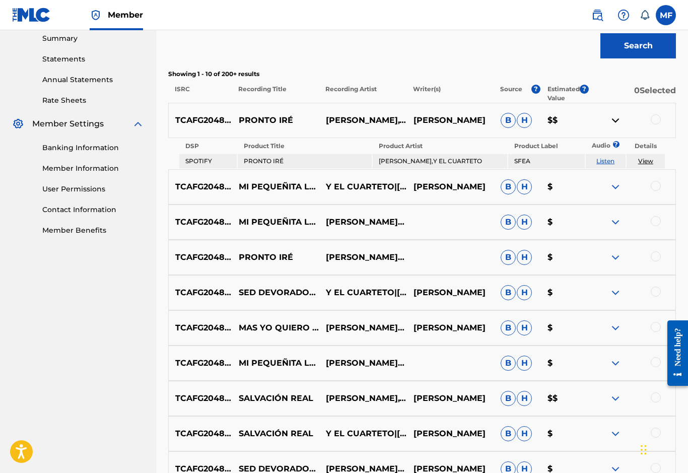
click at [244, 333] on p "MAS YO QUIERO ORAR" at bounding box center [275, 328] width 87 height 12
click at [620, 329] on img at bounding box center [616, 328] width 12 height 12
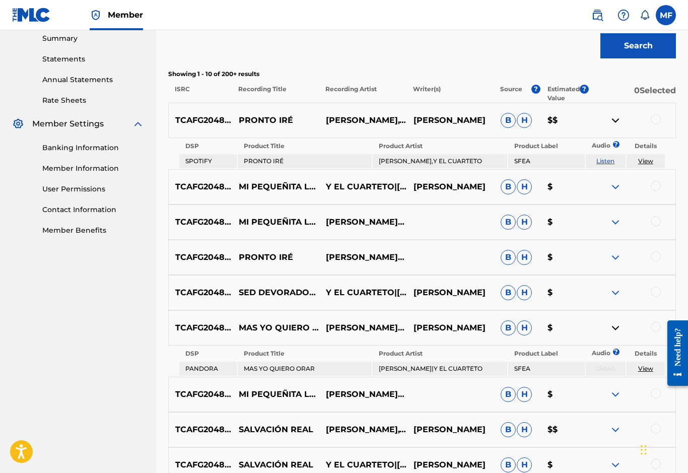
click at [611, 333] on img at bounding box center [616, 328] width 12 height 12
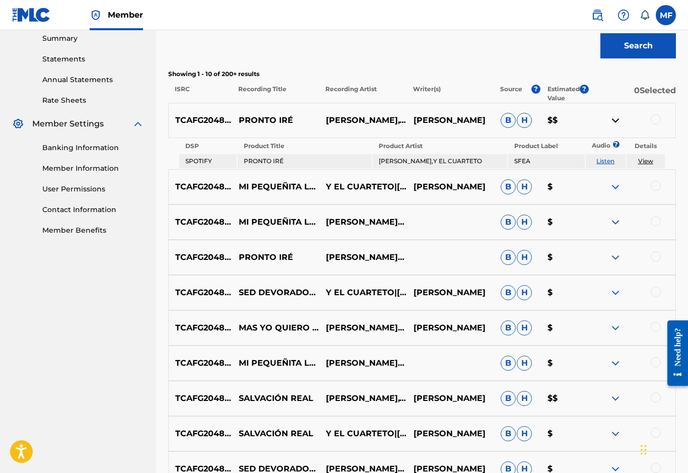
click at [618, 189] on img at bounding box center [616, 187] width 12 height 12
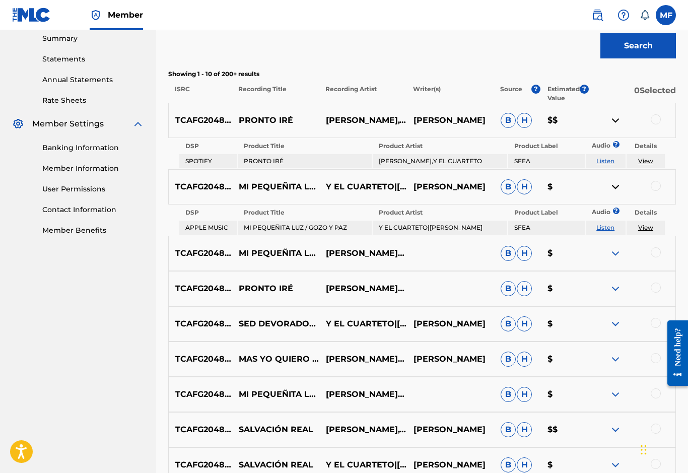
click at [621, 181] on img at bounding box center [616, 187] width 12 height 12
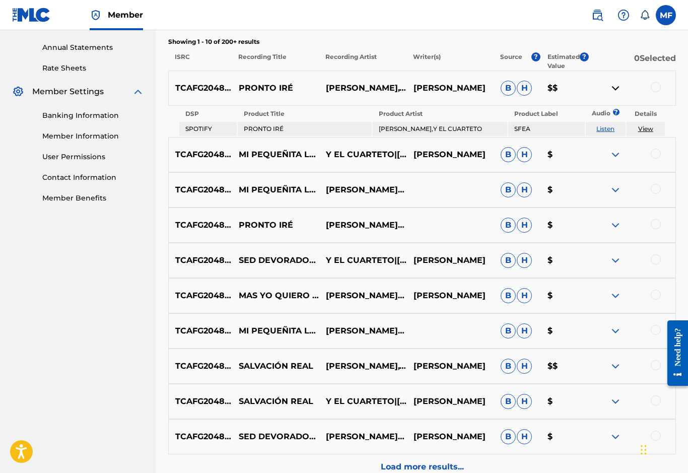
scroll to position [448, 0]
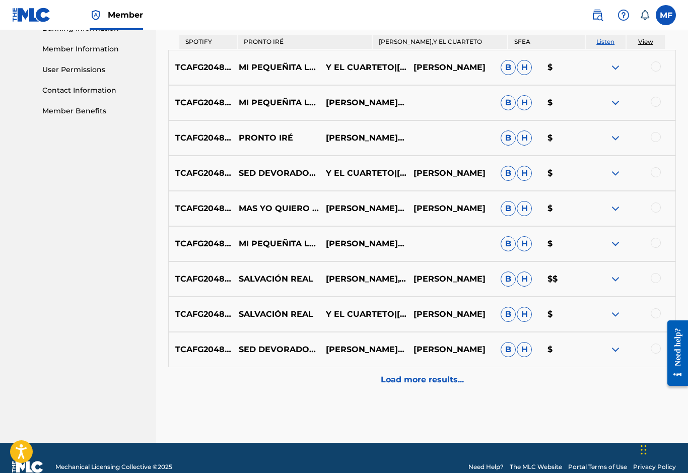
click at [572, 386] on div "Load more results..." at bounding box center [422, 379] width 508 height 25
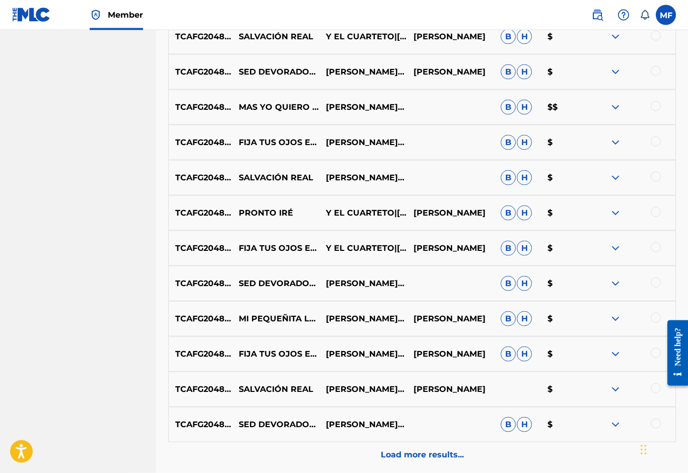
scroll to position [770, 0]
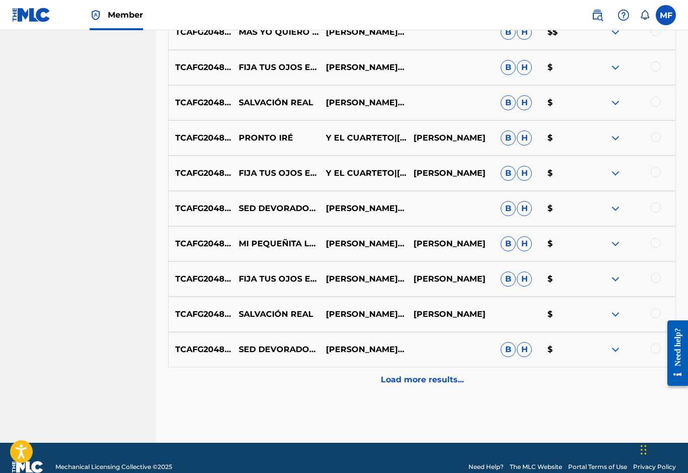
click at [405, 383] on p "Load more results..." at bounding box center [422, 380] width 83 height 12
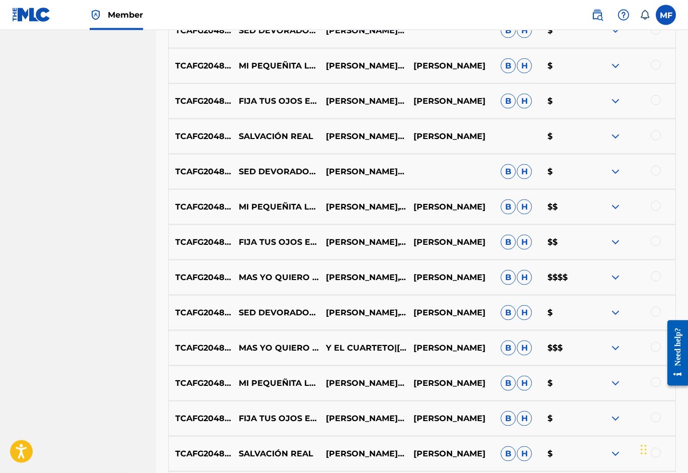
scroll to position [948, 0]
click at [610, 282] on img at bounding box center [616, 277] width 12 height 12
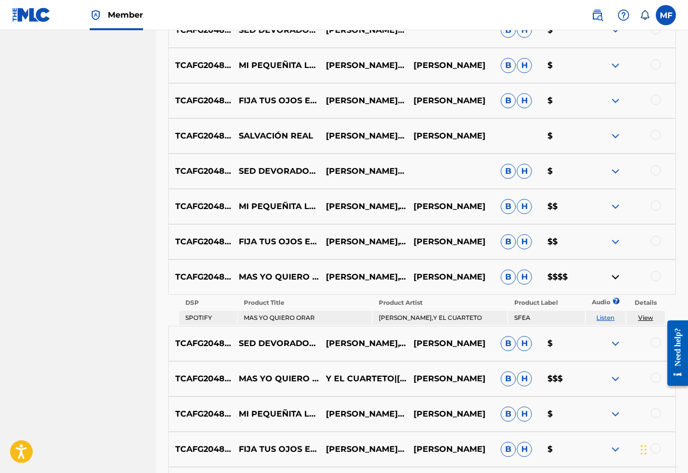
click at [555, 367] on div "TCAFG2048933 MAS YO QUIERO ORAR Y EL CUARTETO|[PERSON_NAME] [PERSON_NAME] B H $…" at bounding box center [422, 378] width 508 height 35
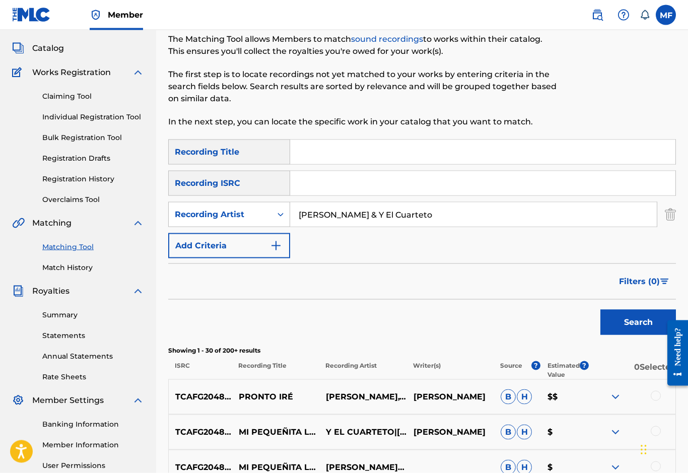
scroll to position [52, 0]
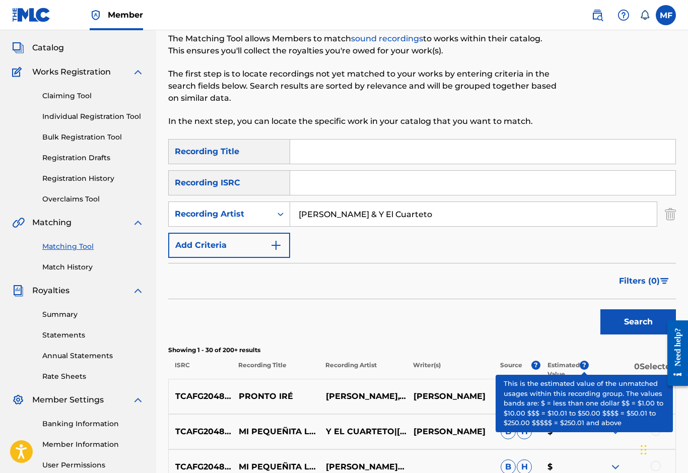
click at [584, 369] on span "?" at bounding box center [584, 365] width 9 height 9
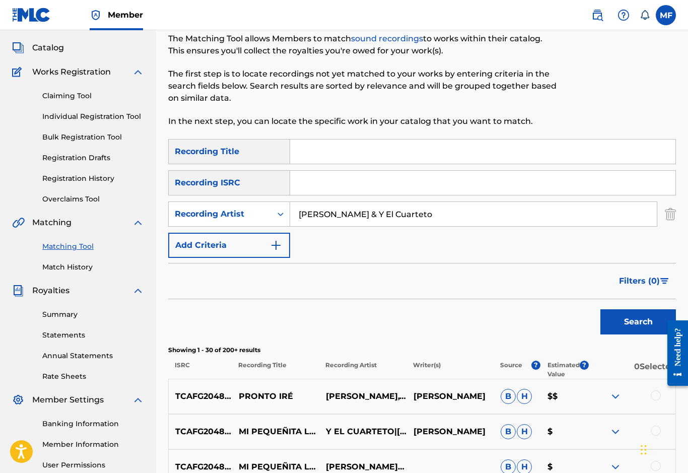
click at [273, 320] on div "Search" at bounding box center [422, 319] width 508 height 40
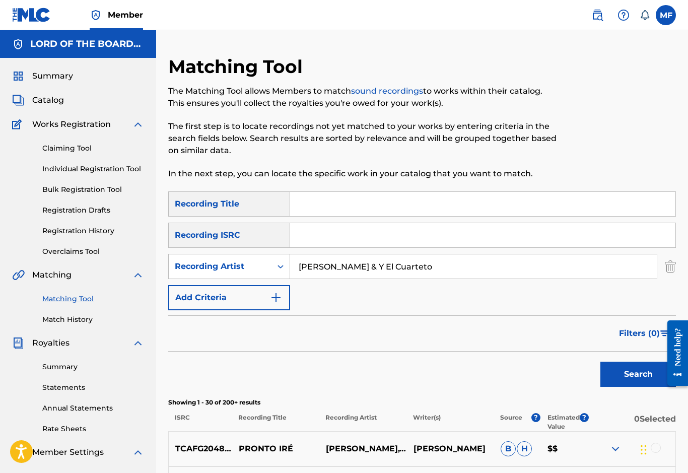
click at [38, 98] on span "Catalog" at bounding box center [48, 100] width 32 height 12
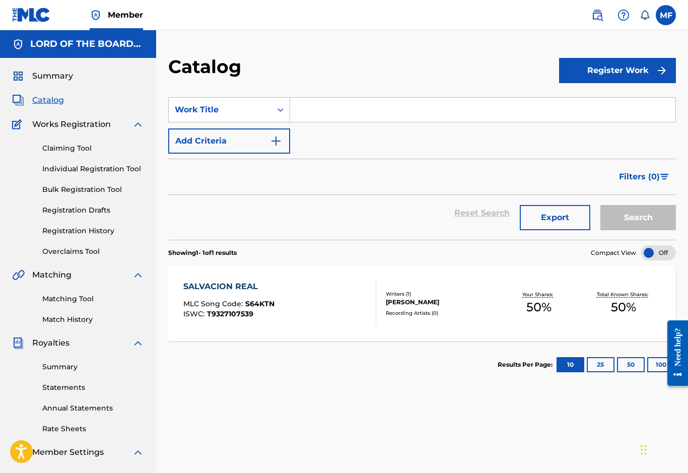
click at [44, 81] on span "Summary" at bounding box center [52, 76] width 41 height 12
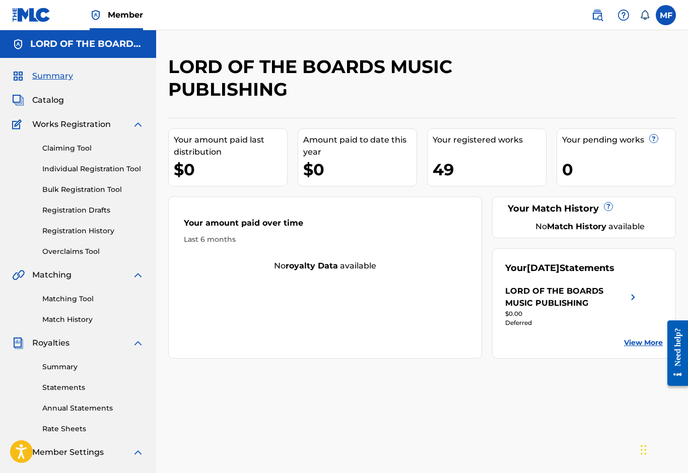
click at [664, 10] on label at bounding box center [666, 15] width 20 height 20
click at [666, 15] on input "MF [PERSON_NAME] [EMAIL_ADDRESS][DOMAIN_NAME] Notification Preferences Profile …" at bounding box center [666, 15] width 0 height 0
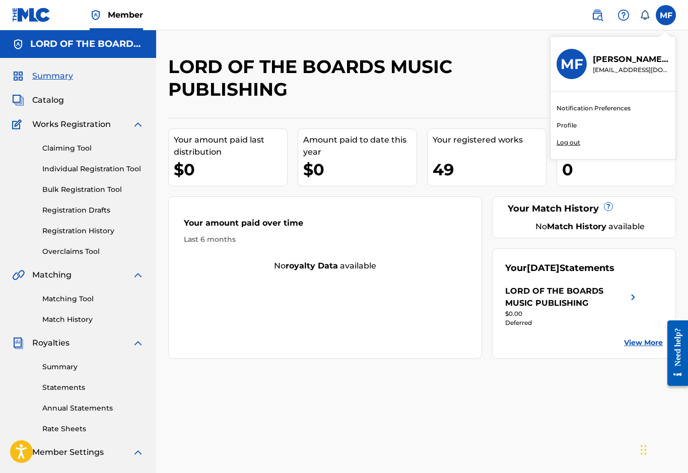
click at [562, 141] on p "Log out" at bounding box center [569, 142] width 24 height 9
click at [666, 15] on input "MF [PERSON_NAME] [EMAIL_ADDRESS][DOMAIN_NAME] Notification Preferences Profile …" at bounding box center [666, 15] width 0 height 0
